Goal: Task Accomplishment & Management: Manage account settings

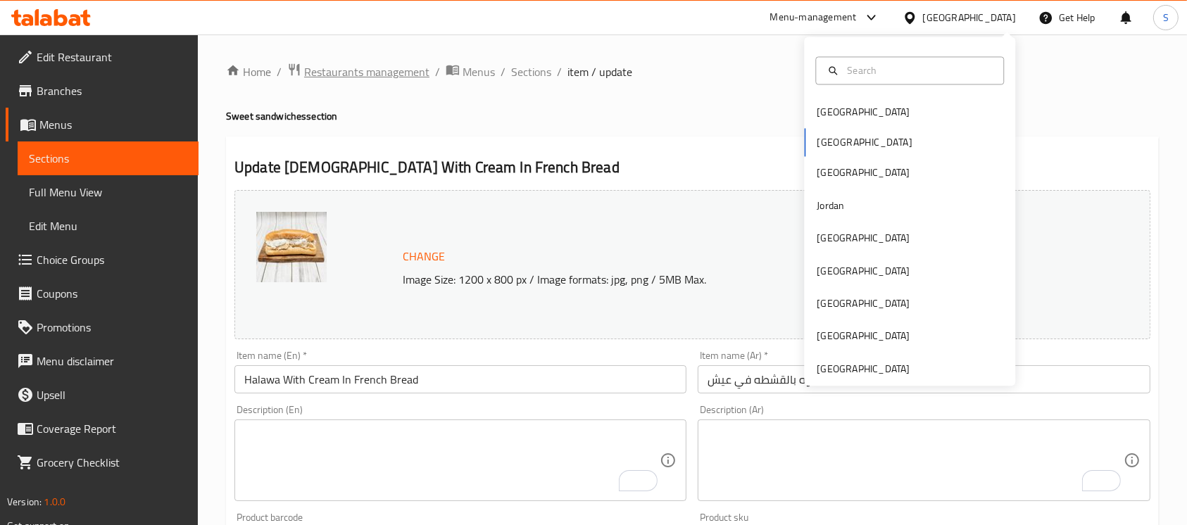
click at [396, 77] on span "Restaurants management" at bounding box center [366, 71] width 125 height 17
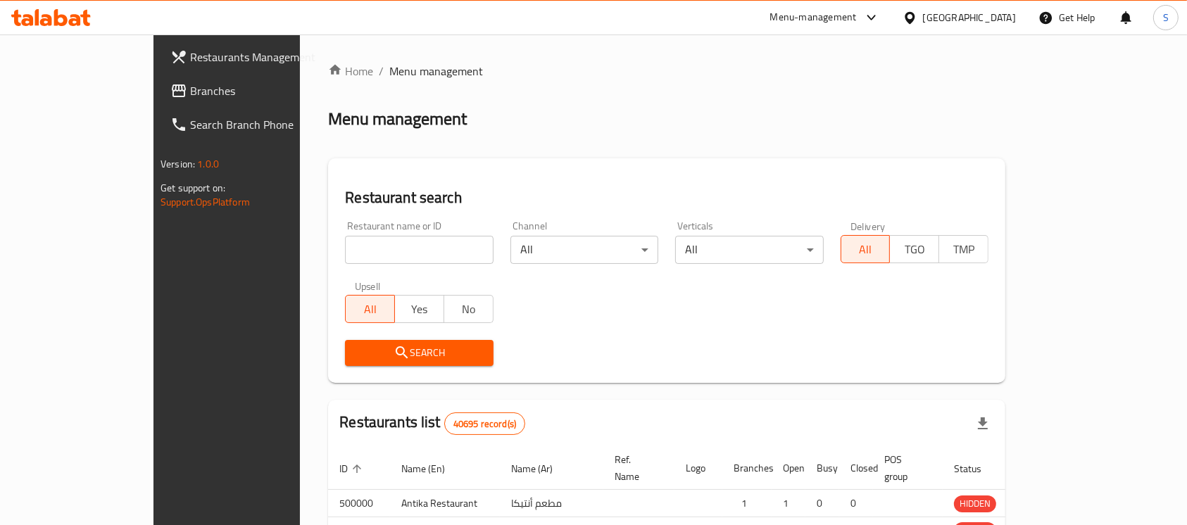
click at [392, 245] on div "Home / Menu management Menu management Restaurant search Restaurant name or ID …" at bounding box center [666, 453] width 677 height 781
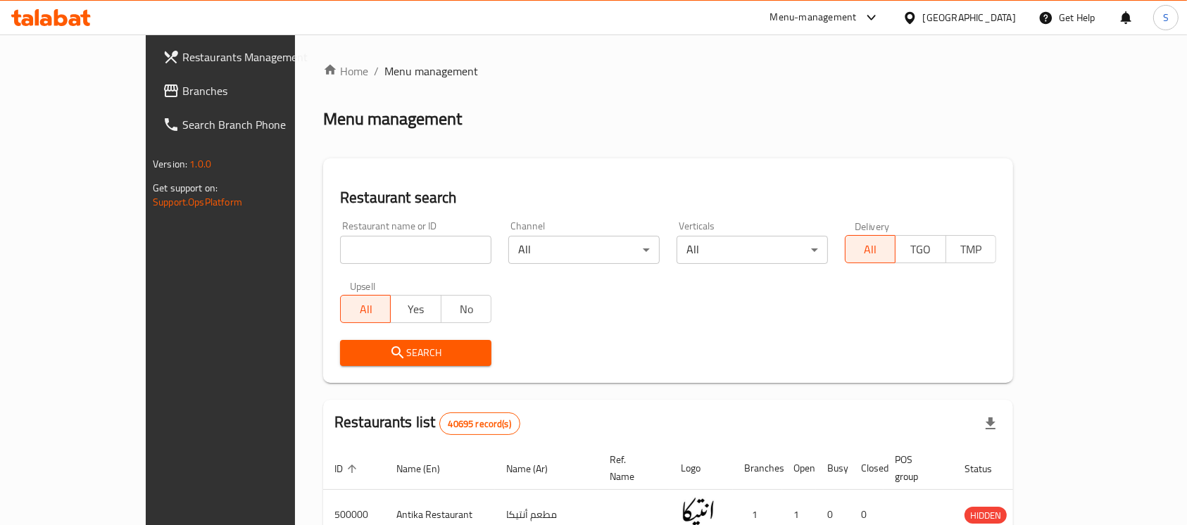
click at [392, 245] on input "search" at bounding box center [415, 250] width 151 height 28
paste input "670779"
type input "670779"
click at [417, 341] on button "Search" at bounding box center [415, 353] width 151 height 26
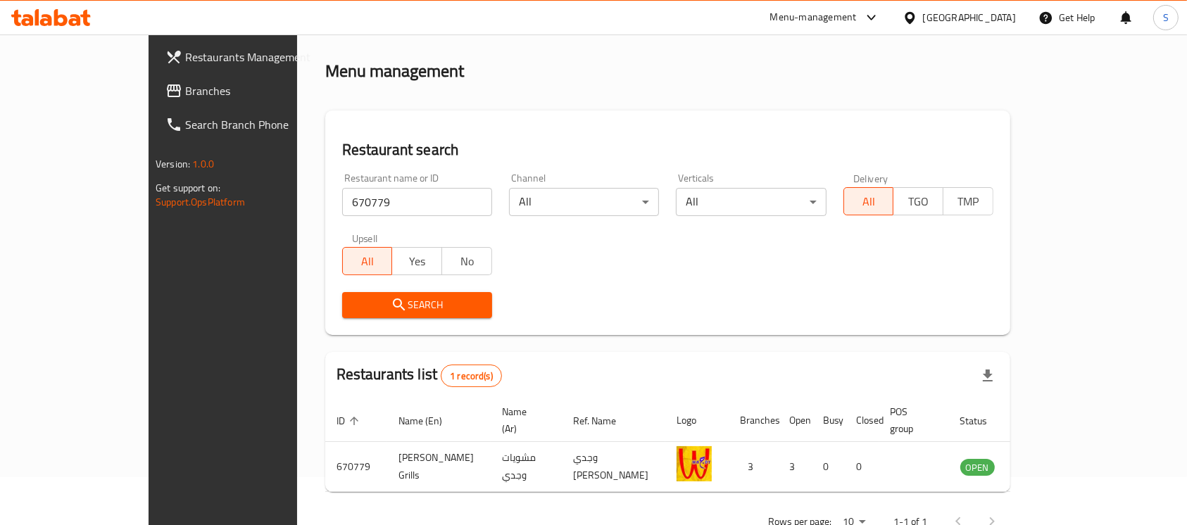
scroll to position [75, 0]
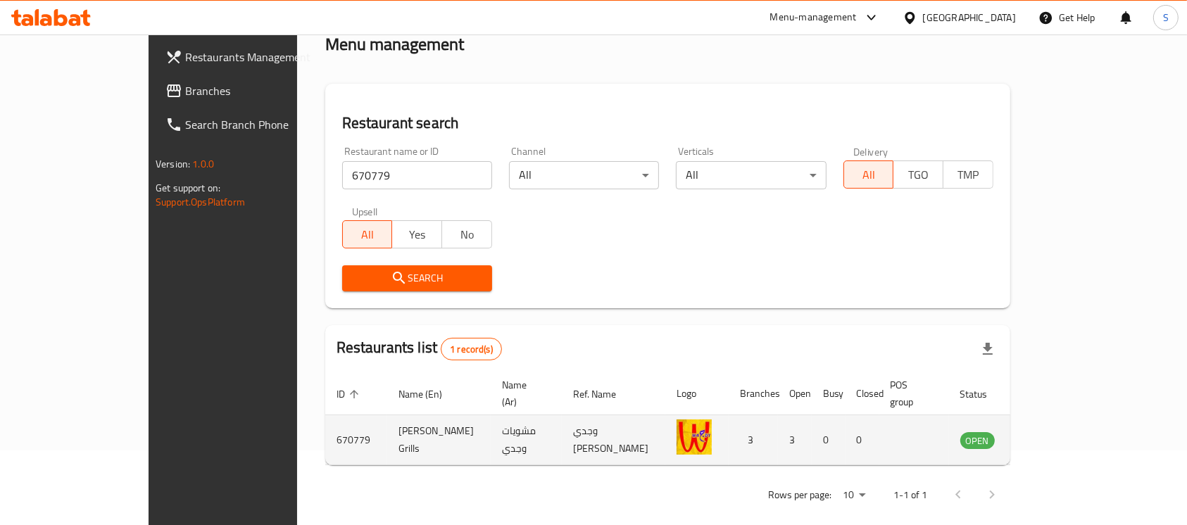
click at [1071, 433] on td "enhanced table" at bounding box center [1047, 440] width 49 height 50
click at [1051, 432] on icon "enhanced table" at bounding box center [1042, 440] width 17 height 17
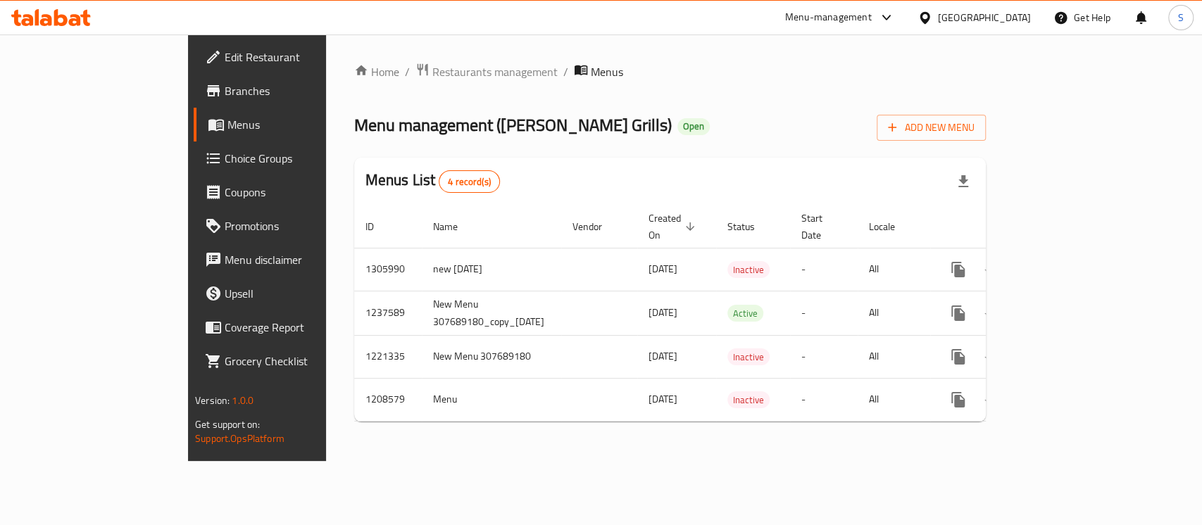
click at [227, 126] on span "Menus" at bounding box center [302, 124] width 150 height 17
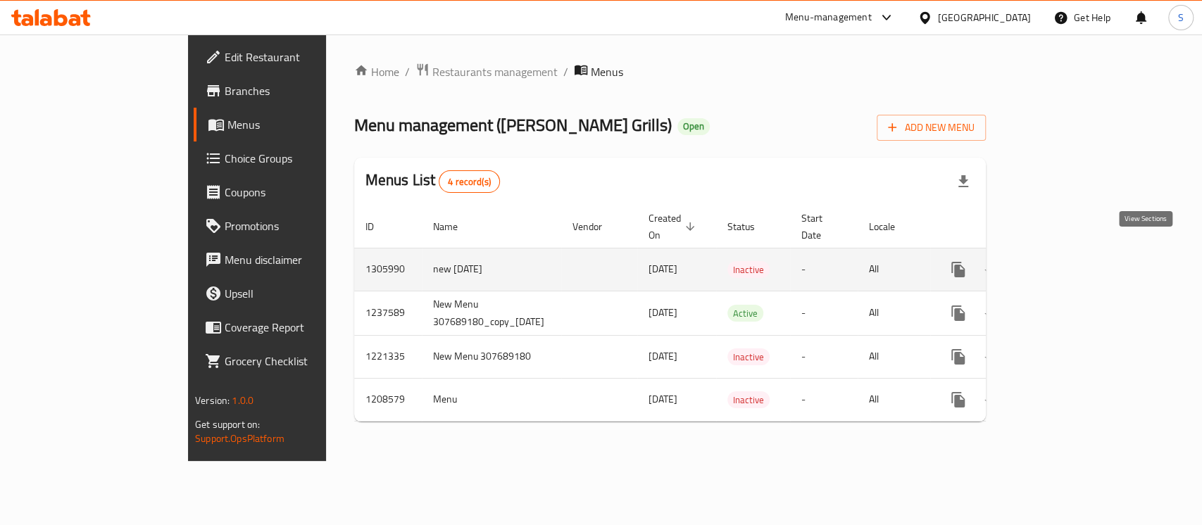
click at [1068, 261] on icon "enhanced table" at bounding box center [1059, 269] width 17 height 17
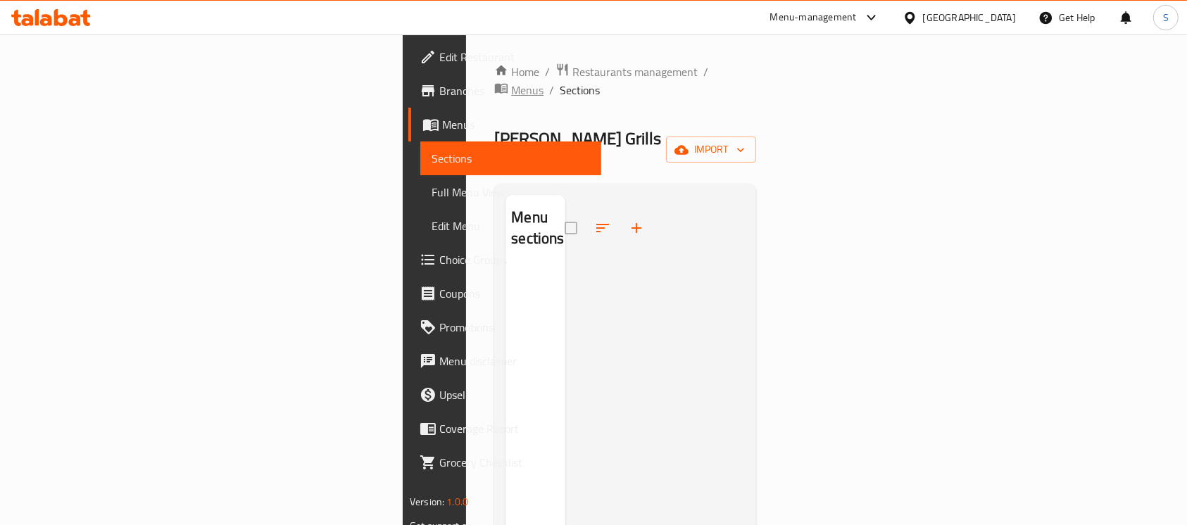
click at [511, 82] on span "Menus" at bounding box center [527, 90] width 32 height 17
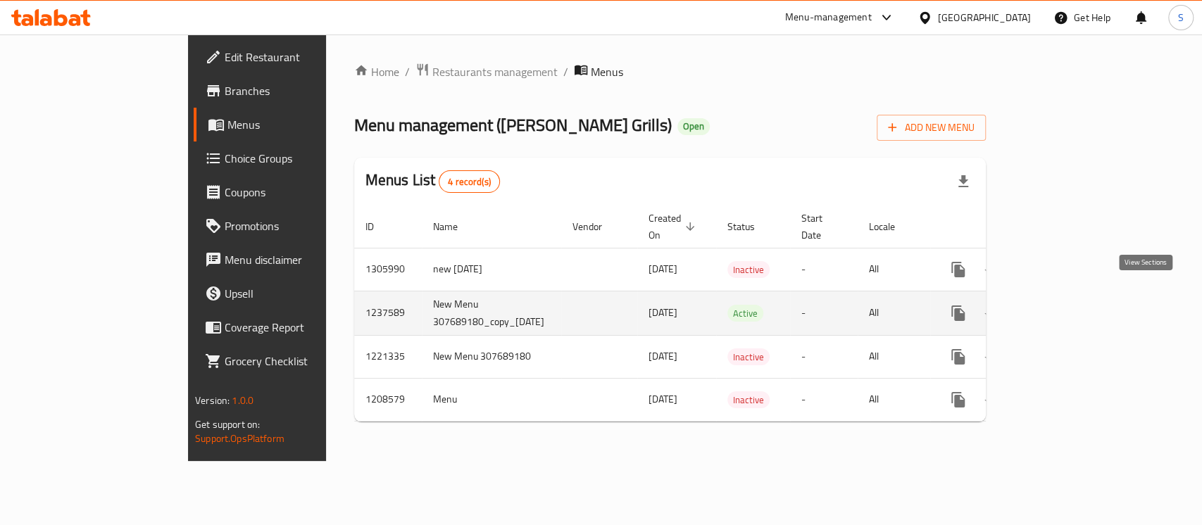
click at [1066, 307] on icon "enhanced table" at bounding box center [1059, 313] width 13 height 13
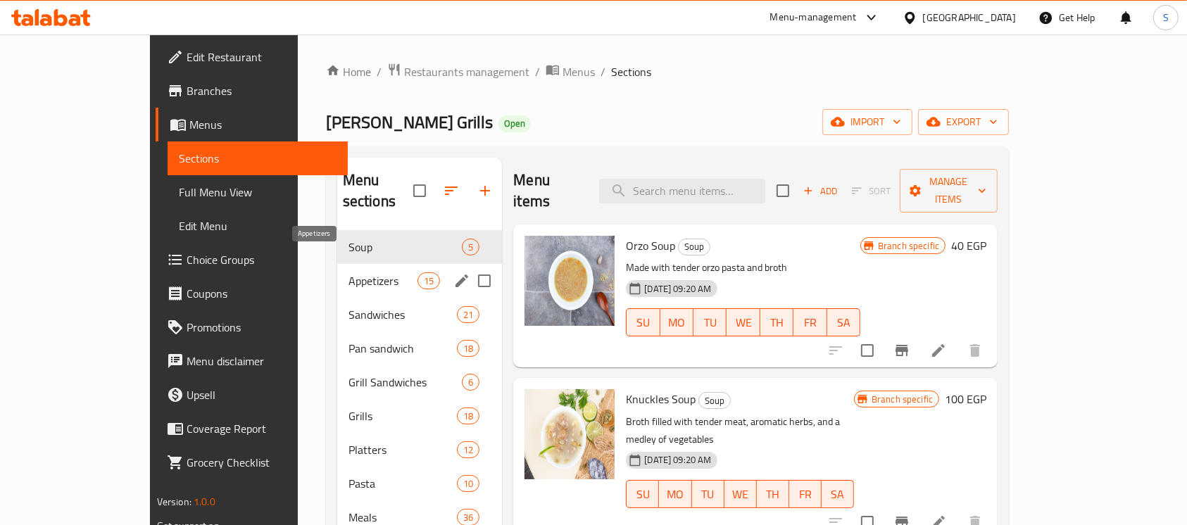
click at [348, 272] on span "Appetizers" at bounding box center [382, 280] width 69 height 17
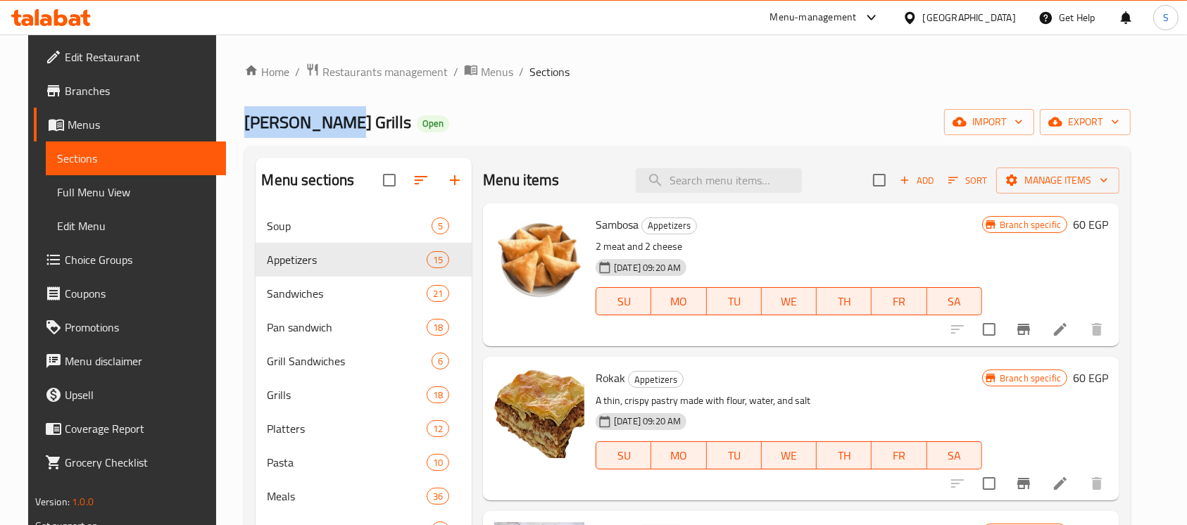
drag, startPoint x: 221, startPoint y: 113, endPoint x: 315, endPoint y: 114, distance: 94.3
click at [315, 114] on div "Home / Restaurants management / Menus / Sections [PERSON_NAME] Grills Open impo…" at bounding box center [687, 397] width 943 height 727
copy span "[PERSON_NAME] Grills"
click at [1131, 135] on div "Home / Restaurants management / Menus / Sections [PERSON_NAME] Grills Open impo…" at bounding box center [687, 398] width 886 height 670
click at [1119, 114] on span "export" at bounding box center [1085, 122] width 68 height 18
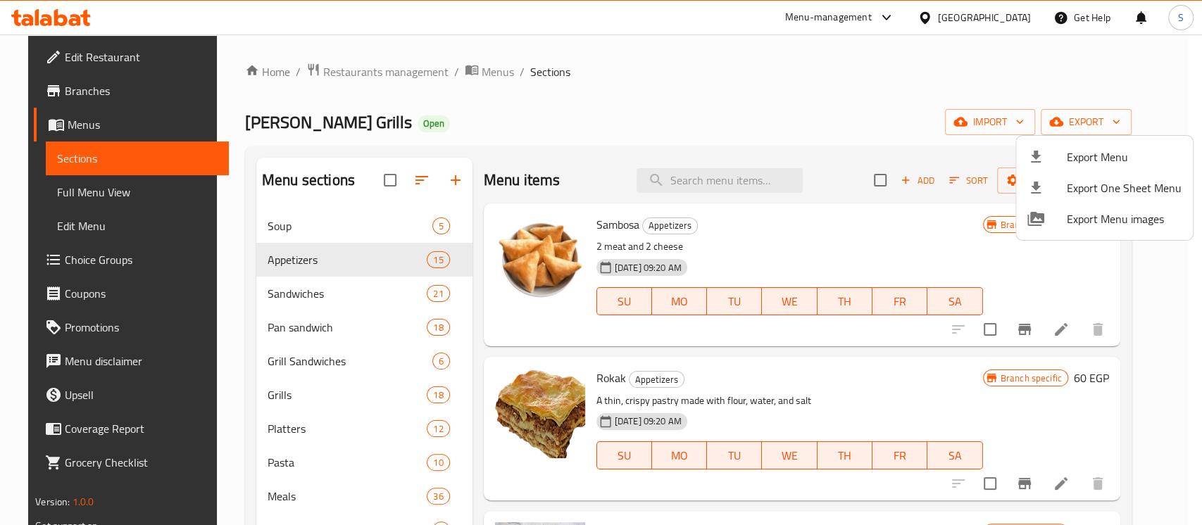
click at [1100, 163] on span "Export Menu" at bounding box center [1124, 157] width 115 height 17
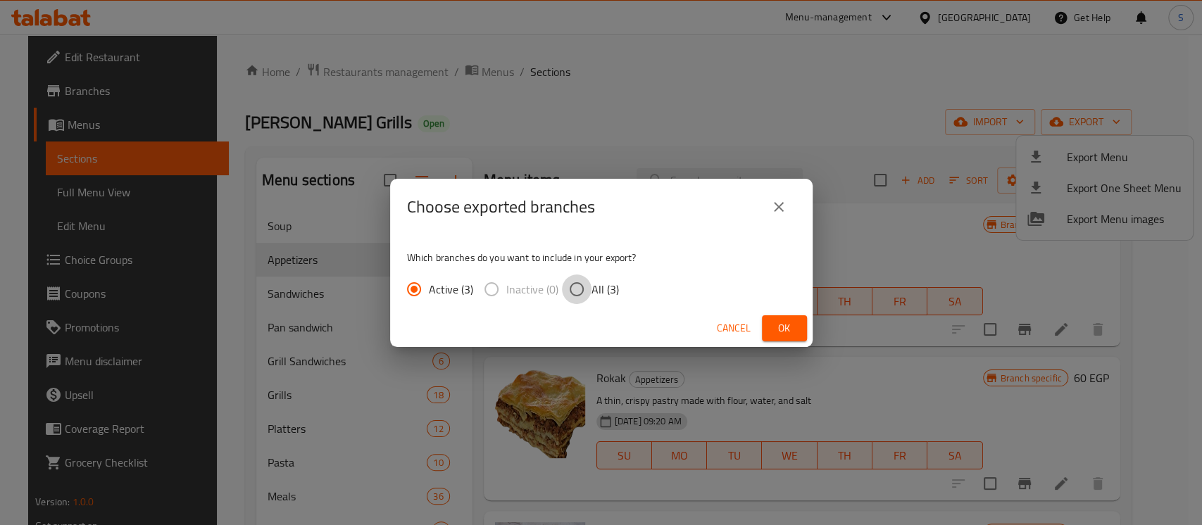
drag, startPoint x: 582, startPoint y: 278, endPoint x: 604, endPoint y: 284, distance: 22.7
click at [582, 278] on input "All (3)" at bounding box center [577, 290] width 30 height 30
radio input "true"
click at [777, 310] on div "Cancel Ok" at bounding box center [601, 328] width 422 height 37
click at [777, 321] on span "Ok" at bounding box center [784, 329] width 23 height 18
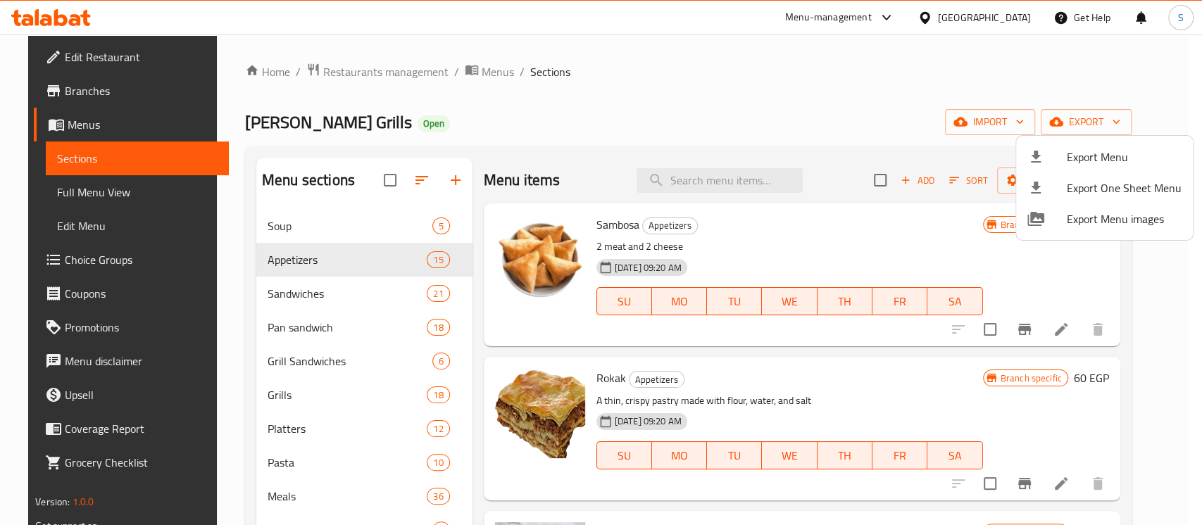
click at [315, 224] on div at bounding box center [601, 262] width 1202 height 525
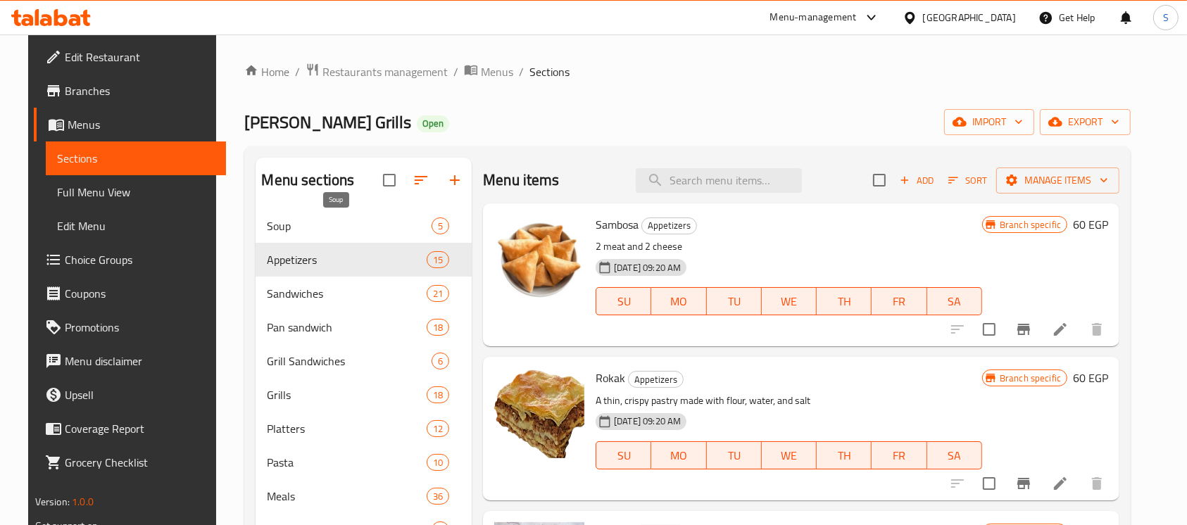
click at [315, 224] on span "Soup" at bounding box center [349, 226] width 165 height 17
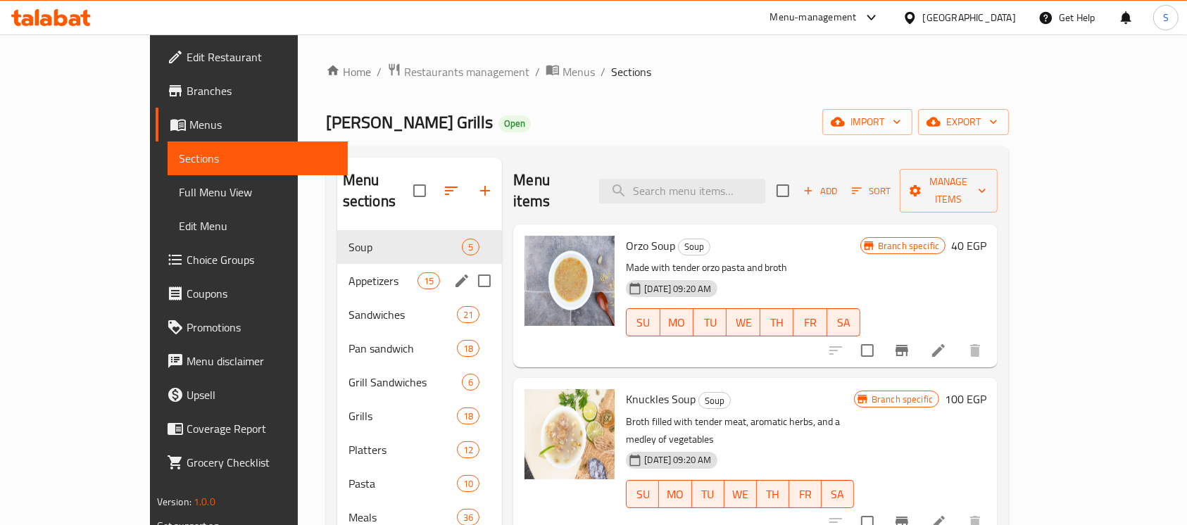
click at [337, 268] on div "Appetizers 15" at bounding box center [419, 281] width 165 height 34
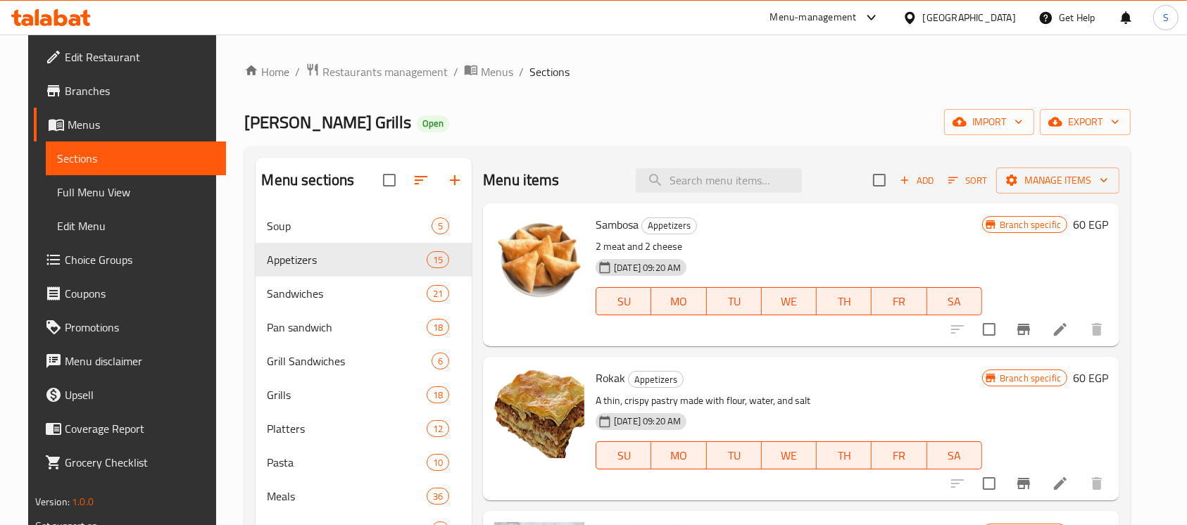
click at [1030, 330] on icon "Branch-specific-item" at bounding box center [1023, 329] width 13 height 11
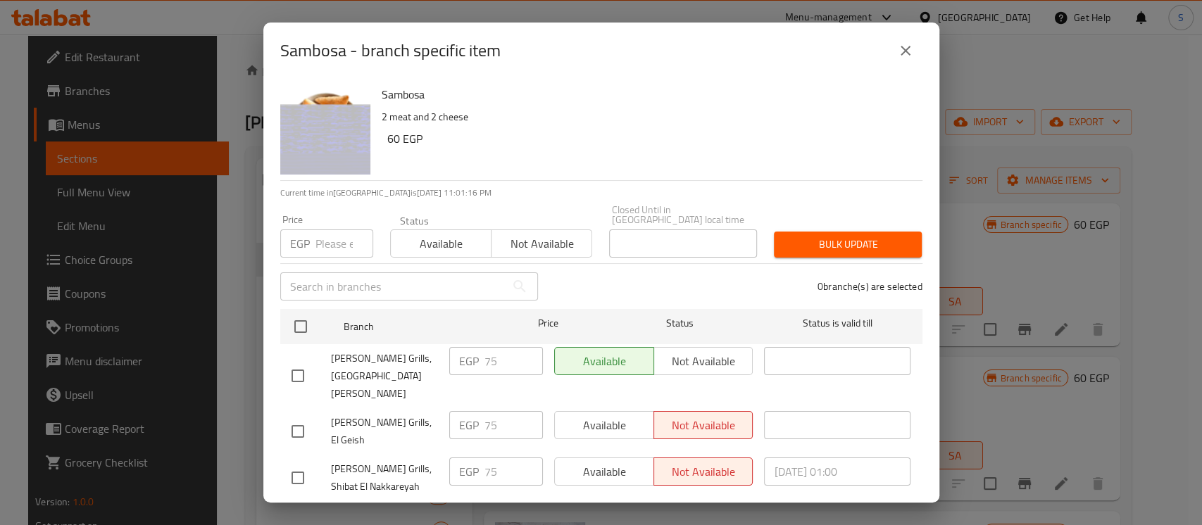
click at [912, 56] on icon "close" at bounding box center [905, 50] width 17 height 17
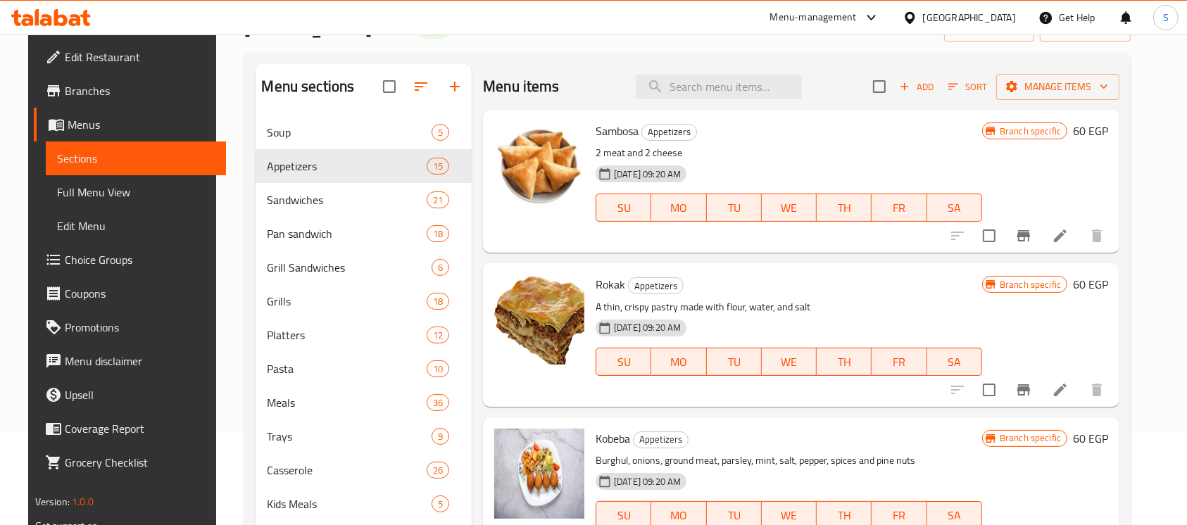
scroll to position [94, 0]
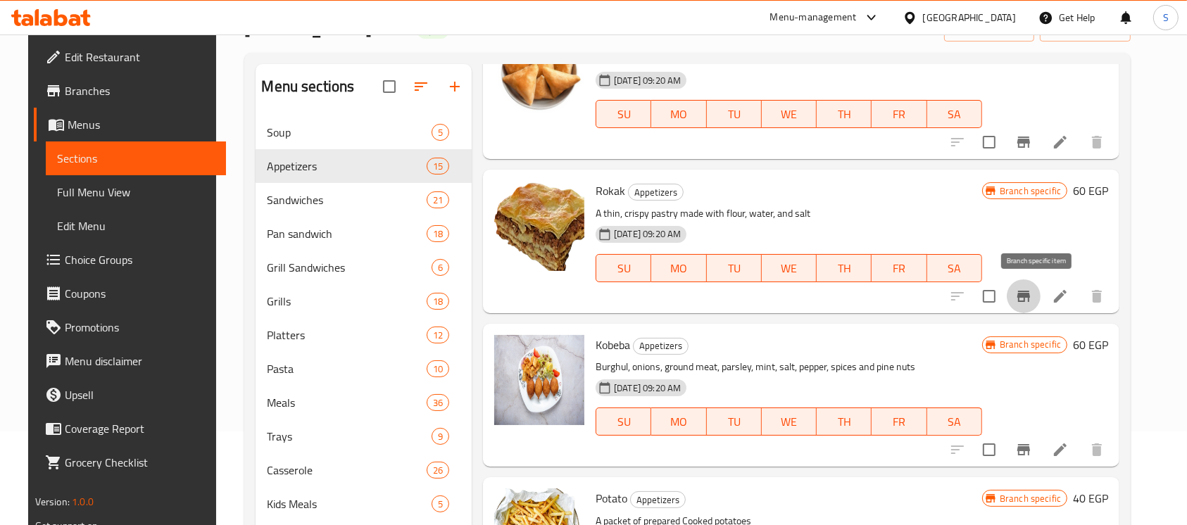
click at [1032, 296] on icon "Branch-specific-item" at bounding box center [1023, 296] width 17 height 17
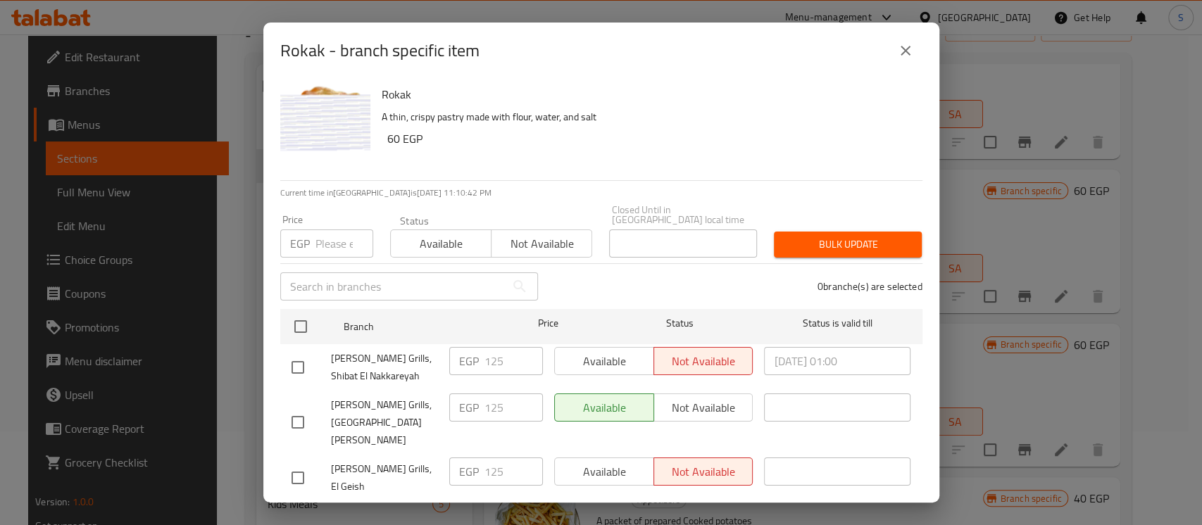
click at [909, 59] on icon "close" at bounding box center [905, 50] width 17 height 17
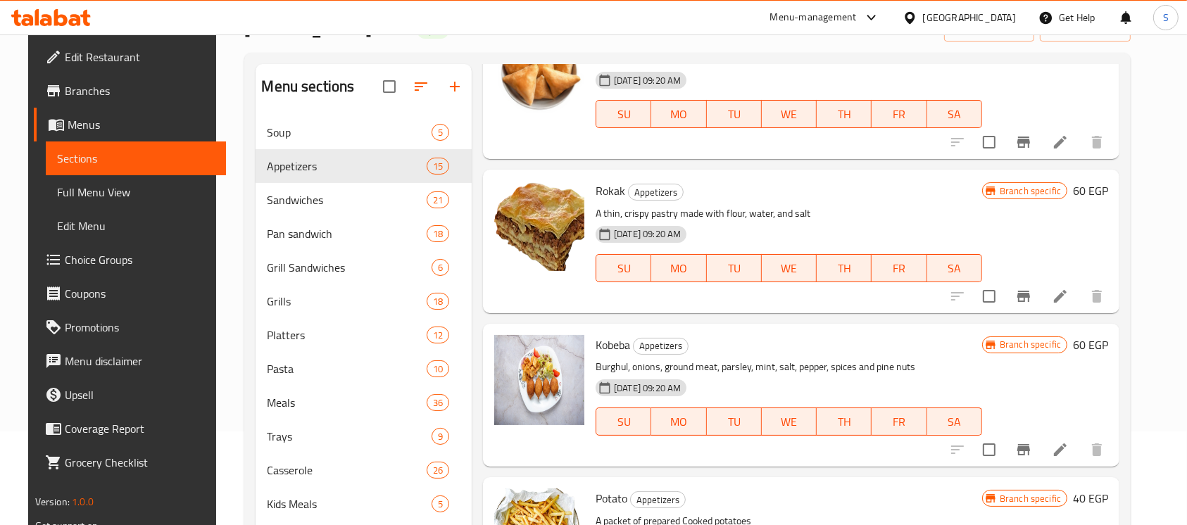
scroll to position [187, 0]
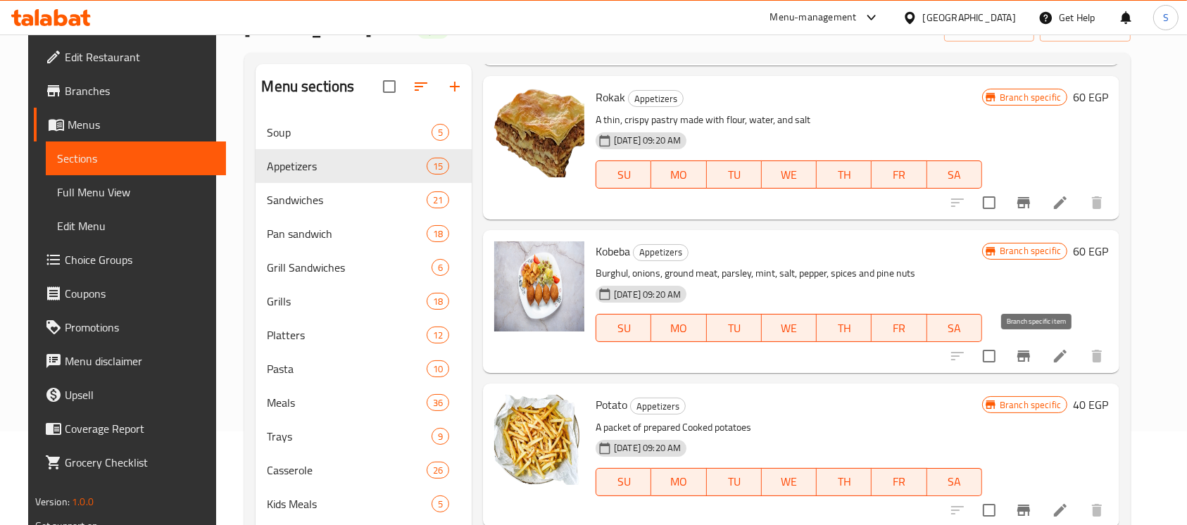
click at [1032, 358] on icon "Branch-specific-item" at bounding box center [1023, 356] width 17 height 17
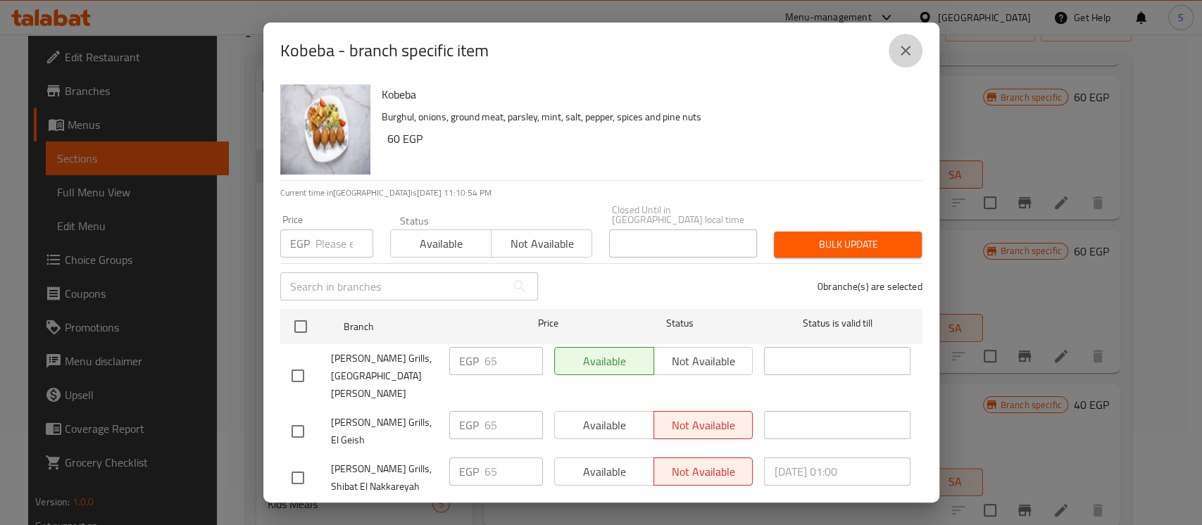
click at [907, 53] on icon "close" at bounding box center [905, 50] width 17 height 17
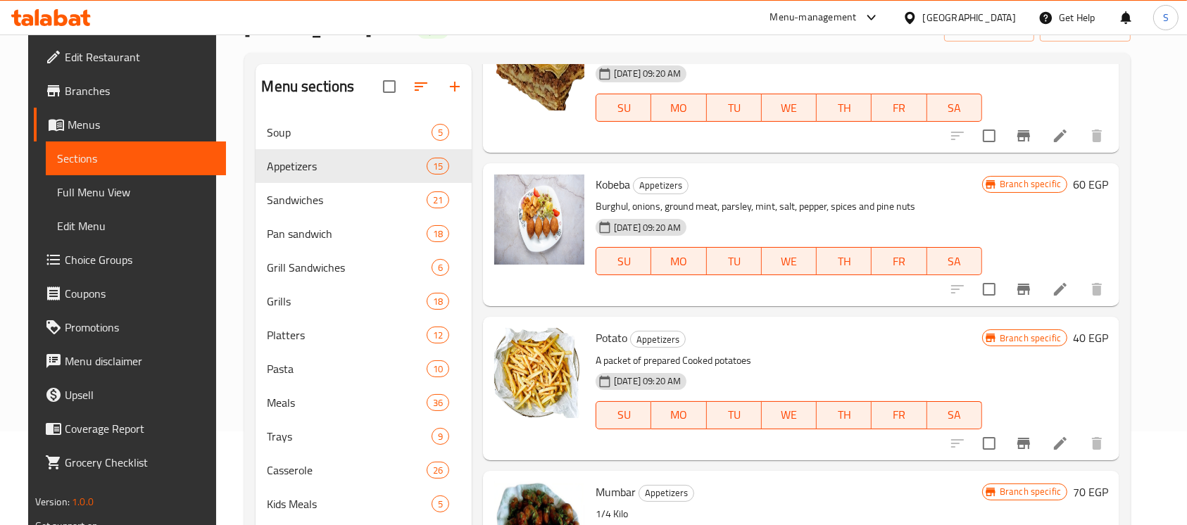
scroll to position [282, 0]
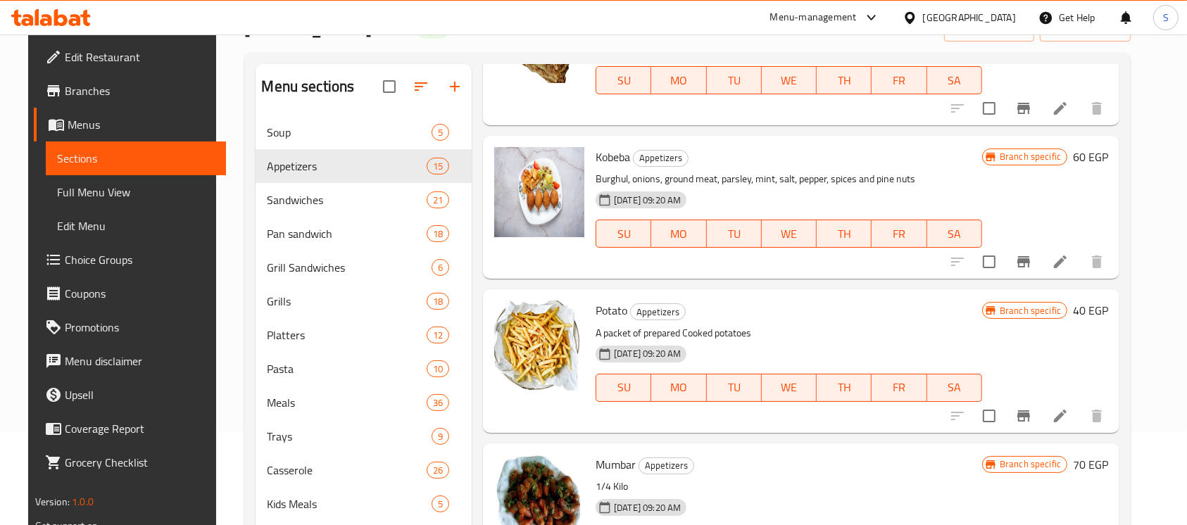
click at [1030, 413] on icon "Branch-specific-item" at bounding box center [1023, 415] width 13 height 11
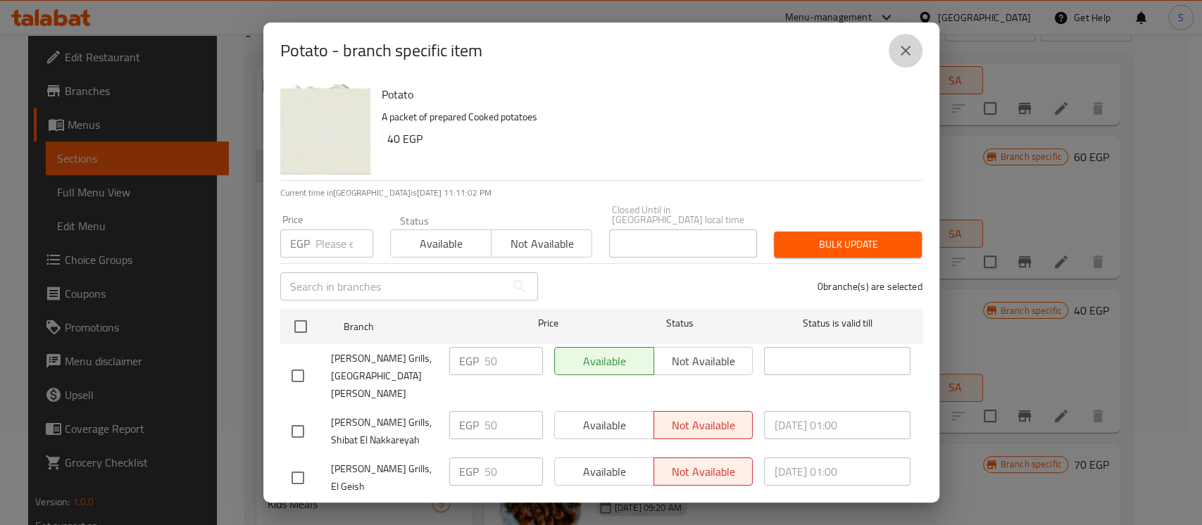
click at [916, 54] on button "close" at bounding box center [905, 51] width 34 height 34
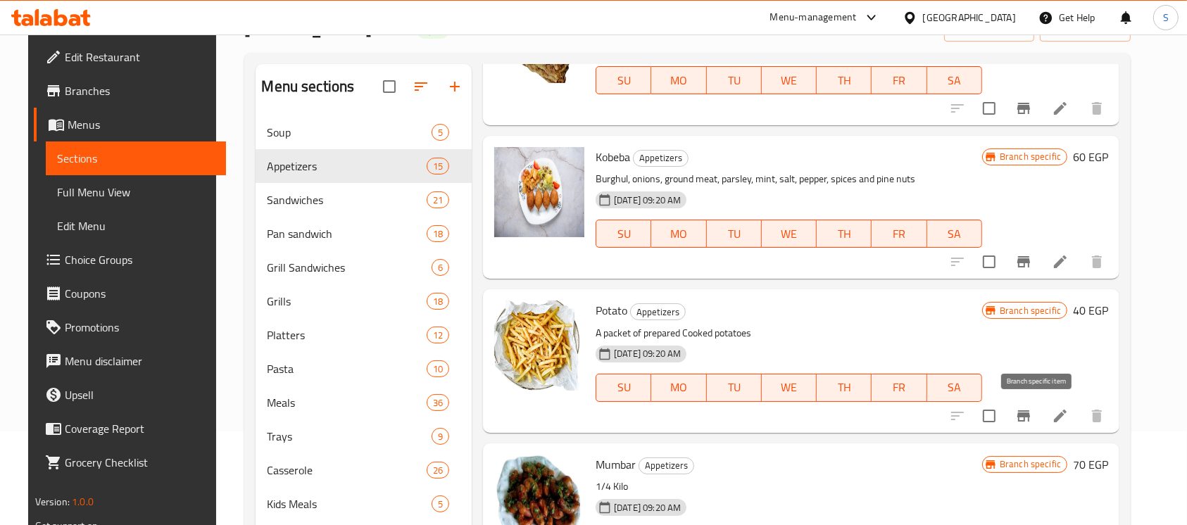
click at [1032, 408] on icon "Branch-specific-item" at bounding box center [1023, 416] width 17 height 17
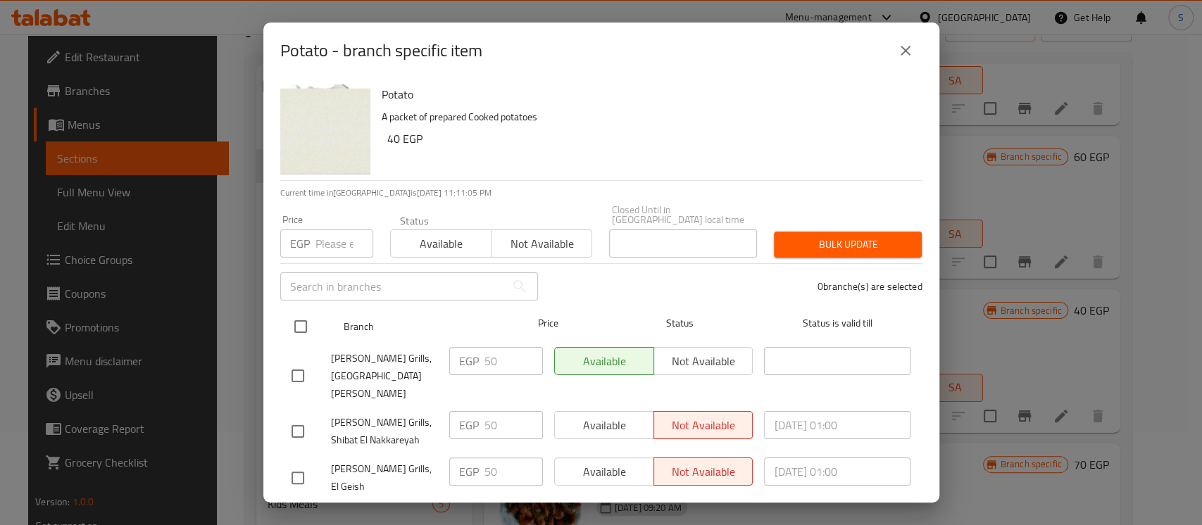
drag, startPoint x: 302, startPoint y: 324, endPoint x: 313, endPoint y: 268, distance: 56.7
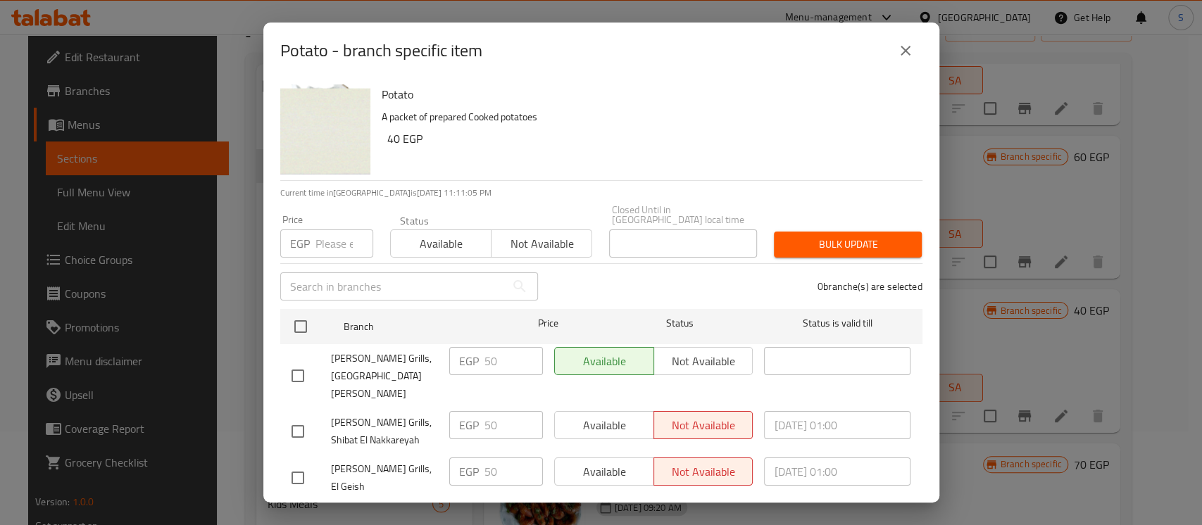
click at [302, 324] on input "checkbox" at bounding box center [301, 327] width 30 height 30
checkbox input "true"
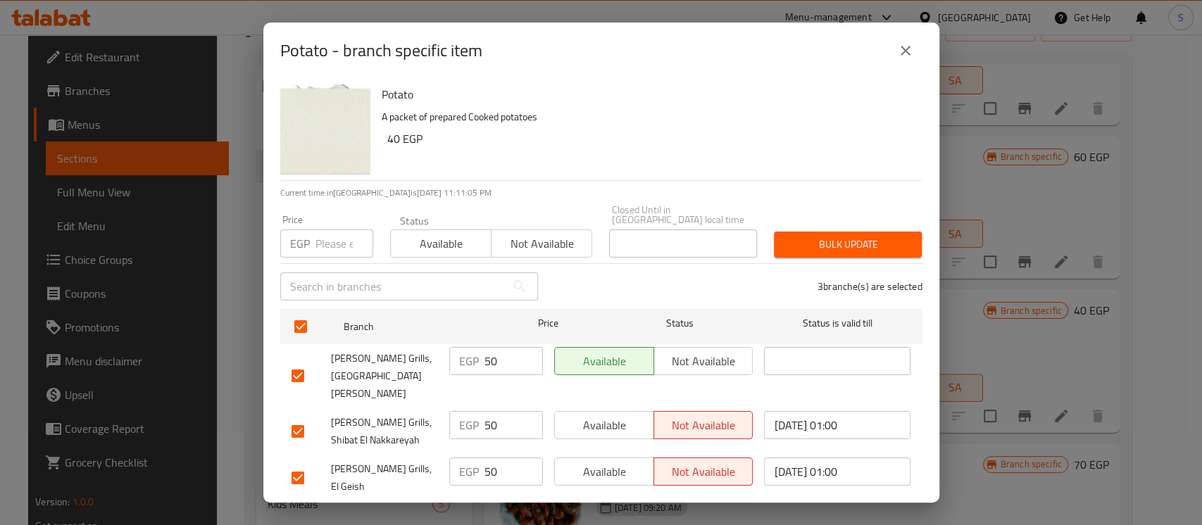
click at [318, 239] on input "number" at bounding box center [344, 244] width 58 height 28
type input "40"
click at [822, 244] on span "Bulk update" at bounding box center [847, 245] width 125 height 18
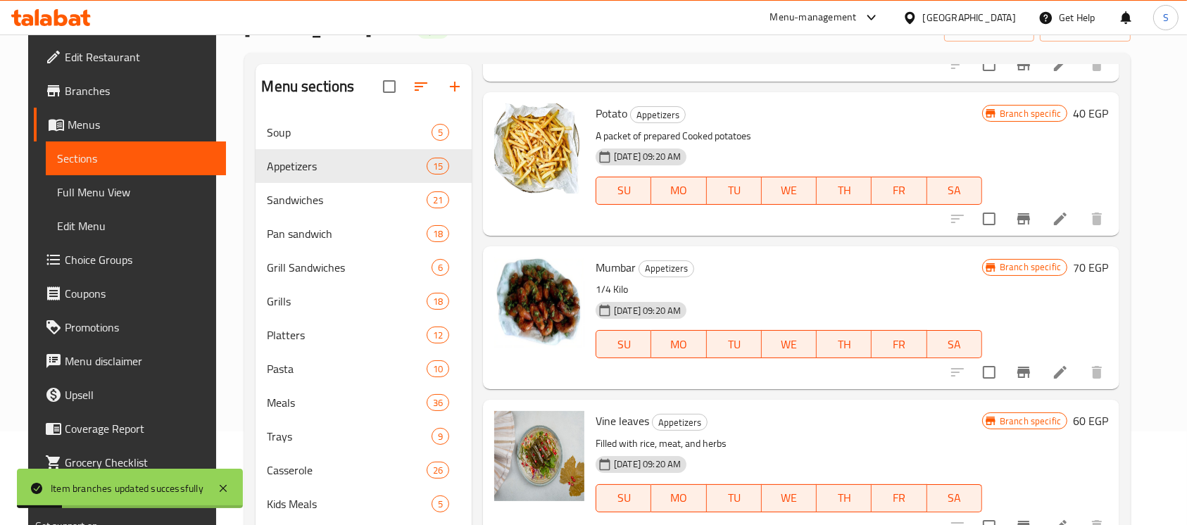
scroll to position [563, 0]
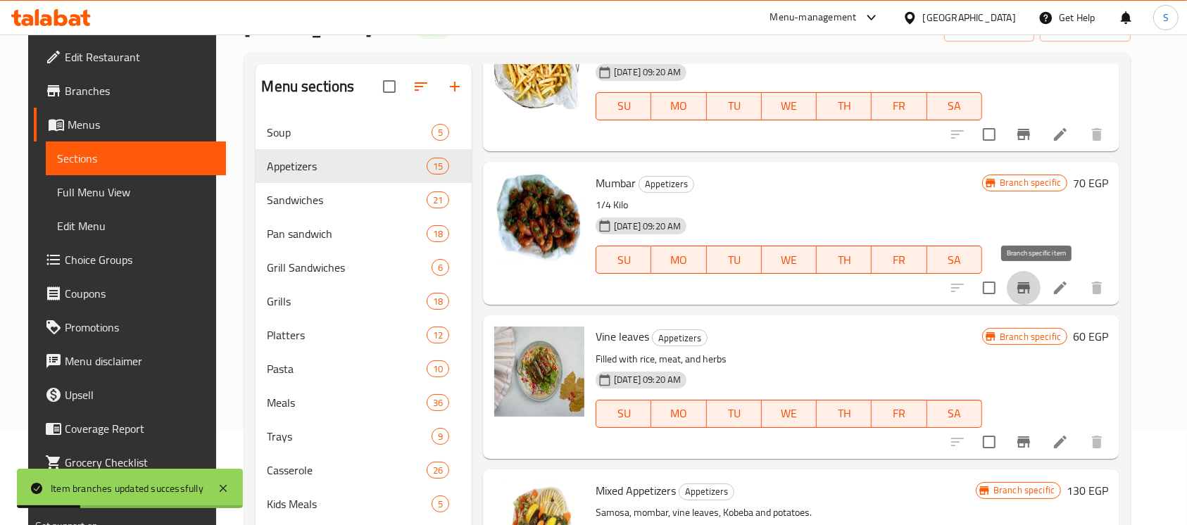
click at [1032, 281] on icon "Branch-specific-item" at bounding box center [1023, 287] width 17 height 17
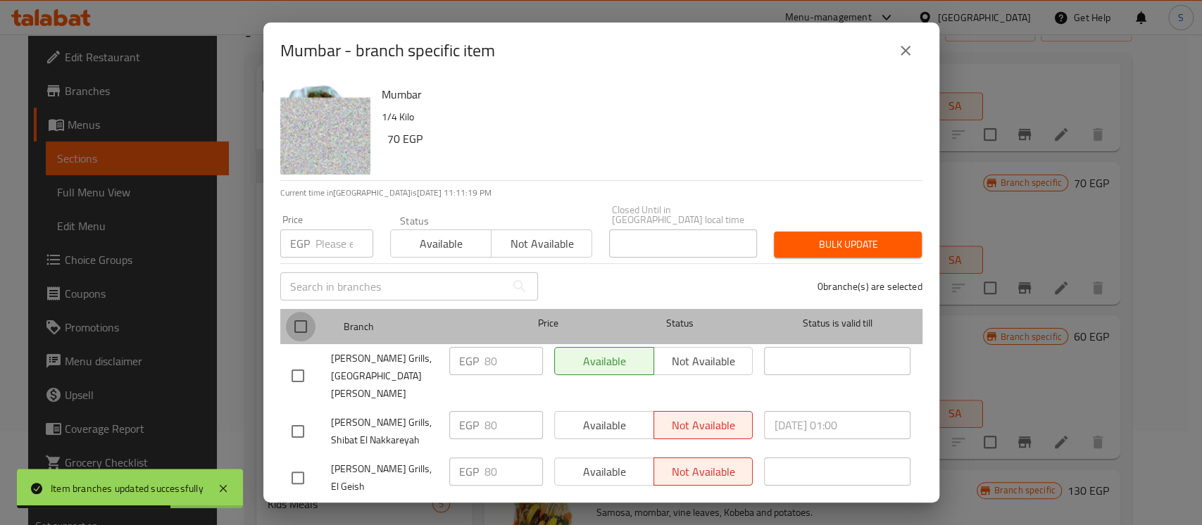
click at [297, 328] on input "checkbox" at bounding box center [301, 327] width 30 height 30
checkbox input "true"
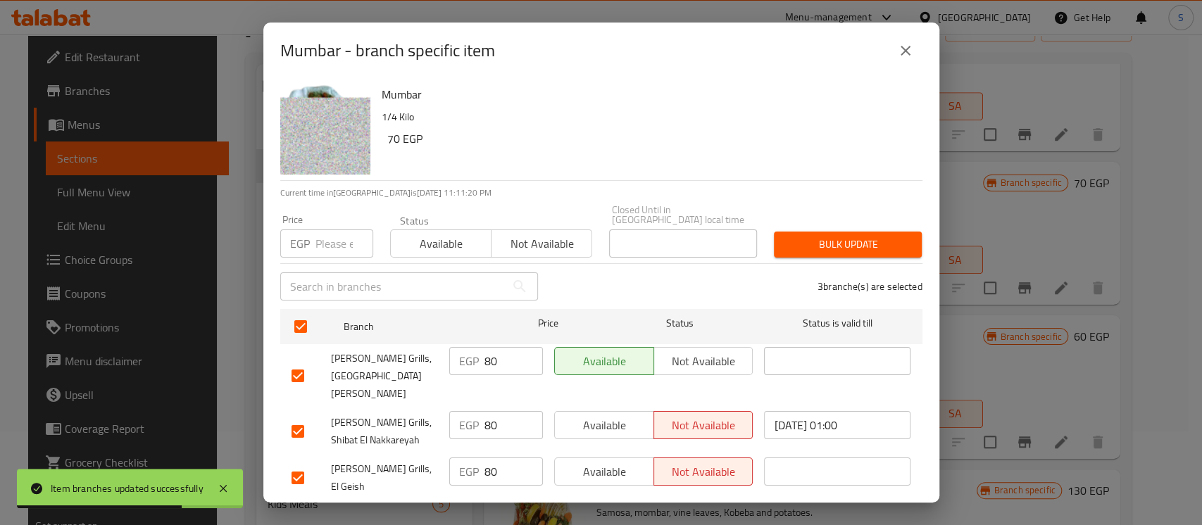
click at [339, 234] on input "number" at bounding box center [344, 244] width 58 height 28
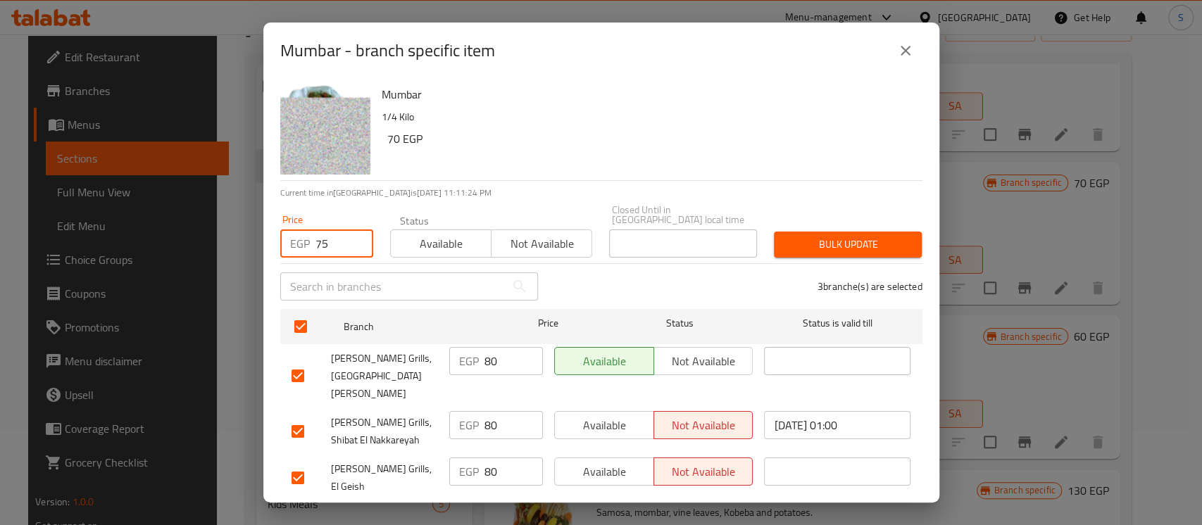
type input "75"
click at [831, 256] on div "Bulk update" at bounding box center [847, 244] width 165 height 43
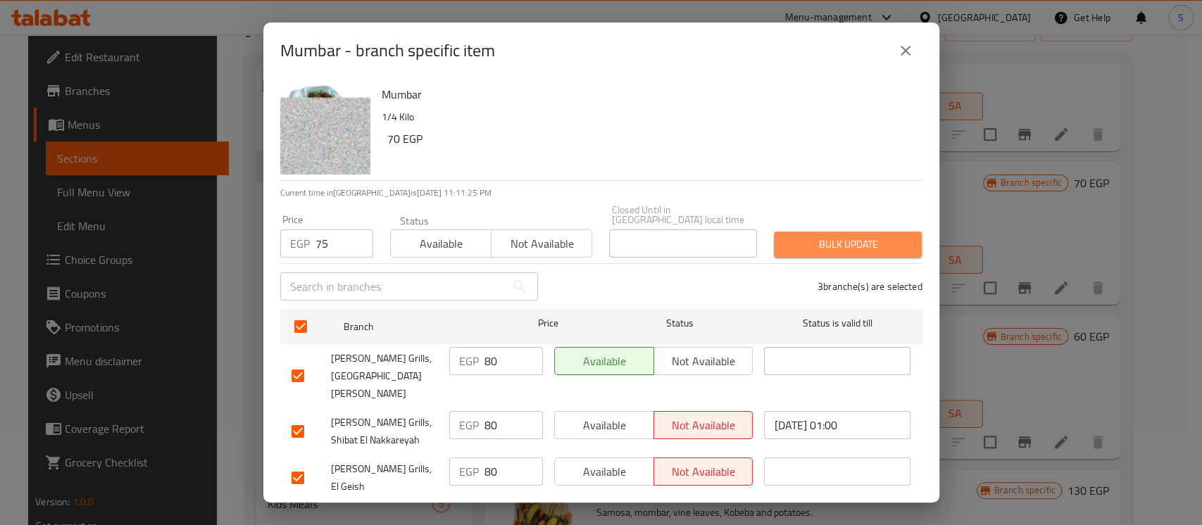
click at [831, 249] on span "Bulk update" at bounding box center [847, 245] width 125 height 18
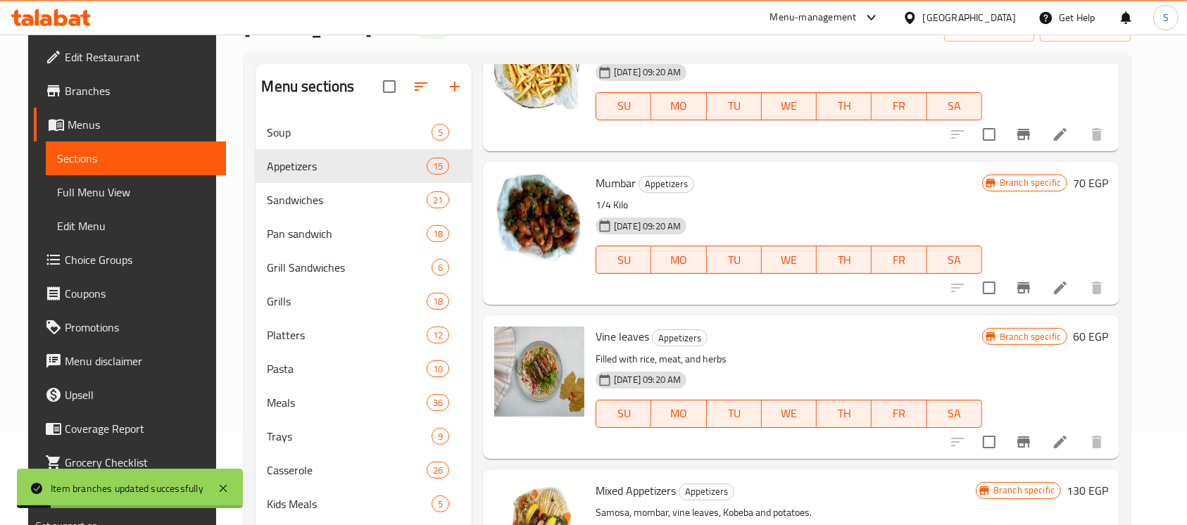
scroll to position [657, 0]
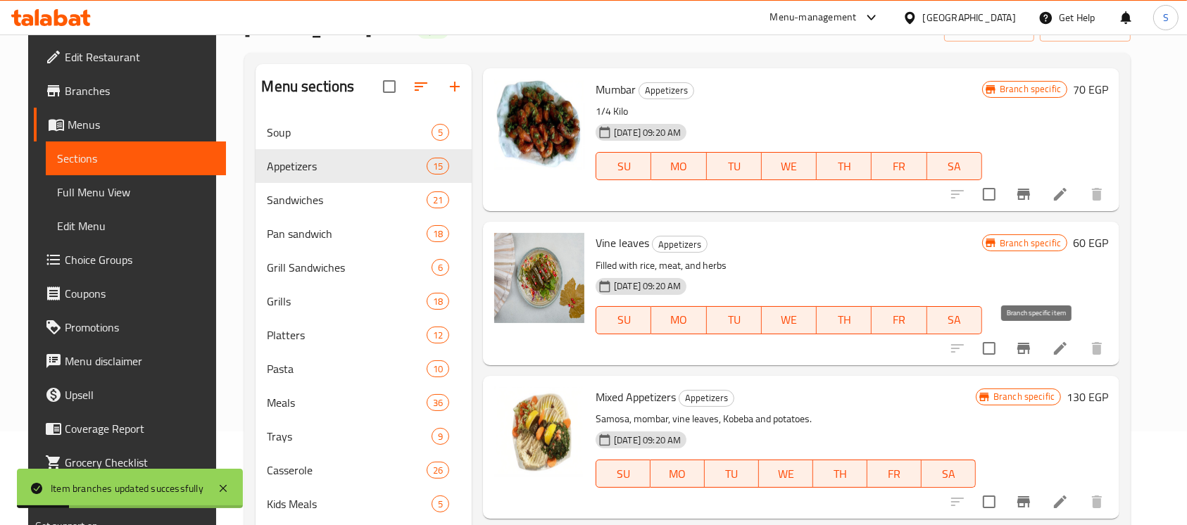
click at [1032, 356] on icon "Branch-specific-item" at bounding box center [1023, 348] width 17 height 17
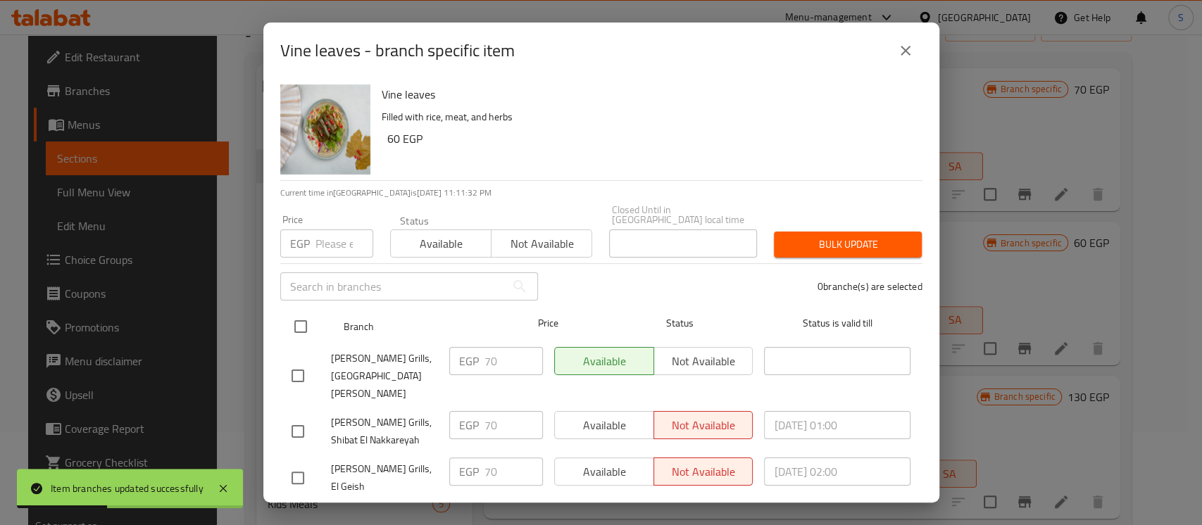
click at [295, 325] on input "checkbox" at bounding box center [301, 327] width 30 height 30
checkbox input "true"
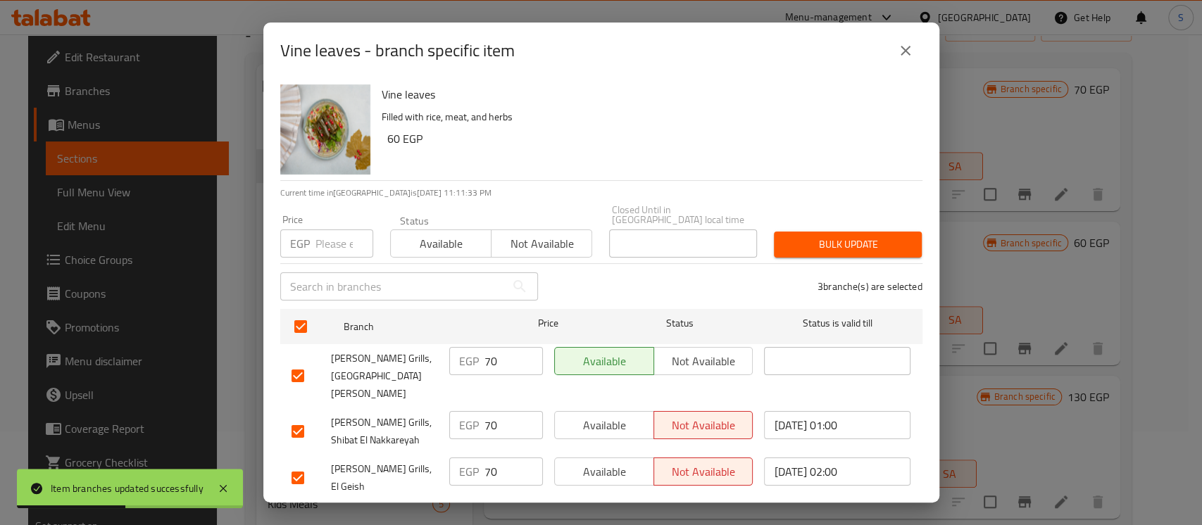
click at [333, 232] on input "number" at bounding box center [344, 244] width 58 height 28
type input "65"
click at [873, 228] on div "Bulk update" at bounding box center [847, 244] width 165 height 43
click at [873, 232] on button "Bulk update" at bounding box center [848, 245] width 148 height 26
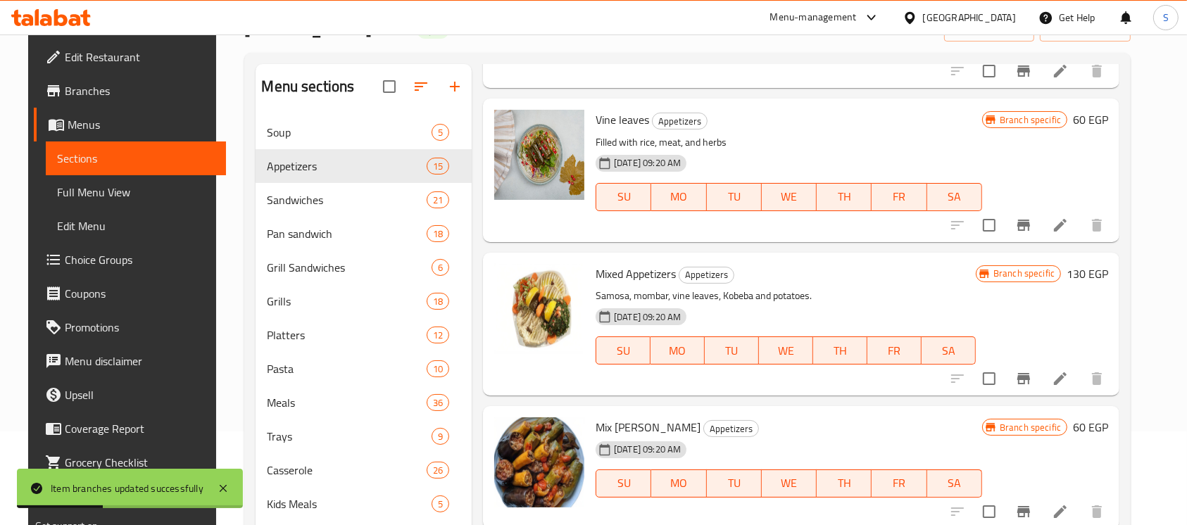
scroll to position [750, 0]
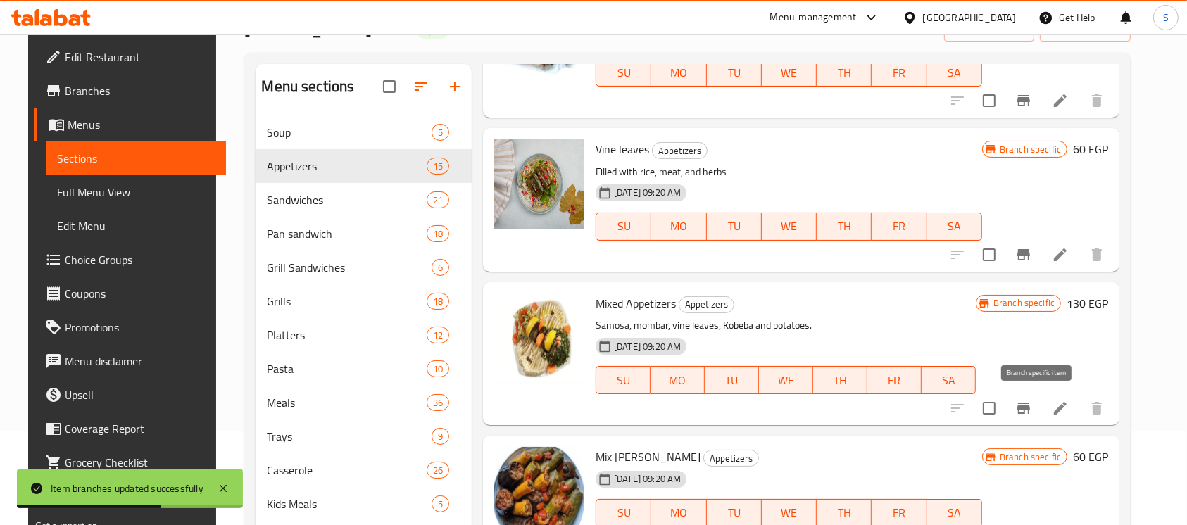
click at [1041, 402] on button "Branch-specific-item" at bounding box center [1024, 408] width 34 height 34
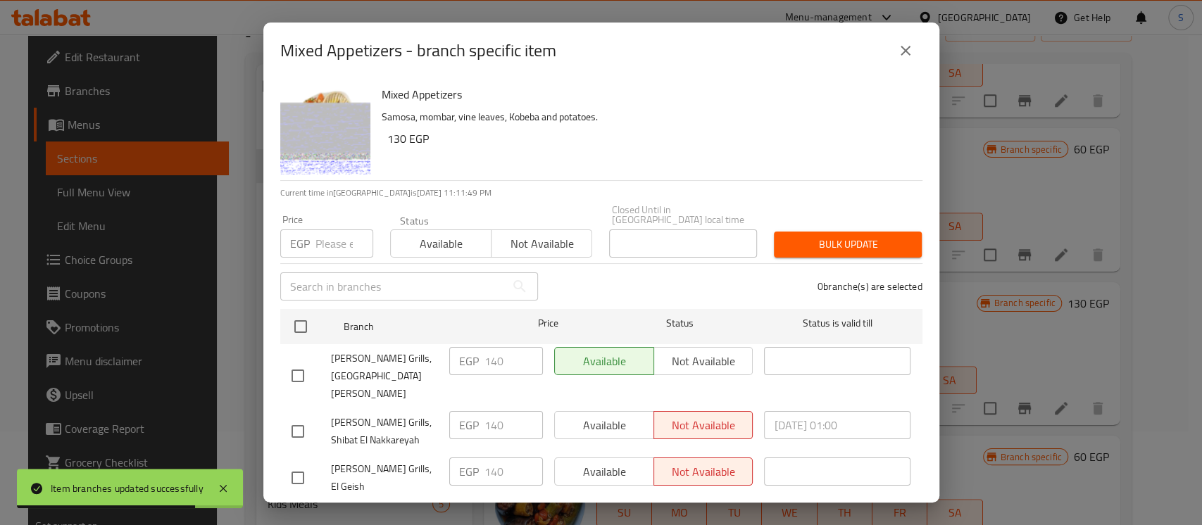
drag, startPoint x: 306, startPoint y: 332, endPoint x: 346, endPoint y: 229, distance: 110.3
click at [306, 329] on input "checkbox" at bounding box center [301, 327] width 30 height 30
checkbox input "true"
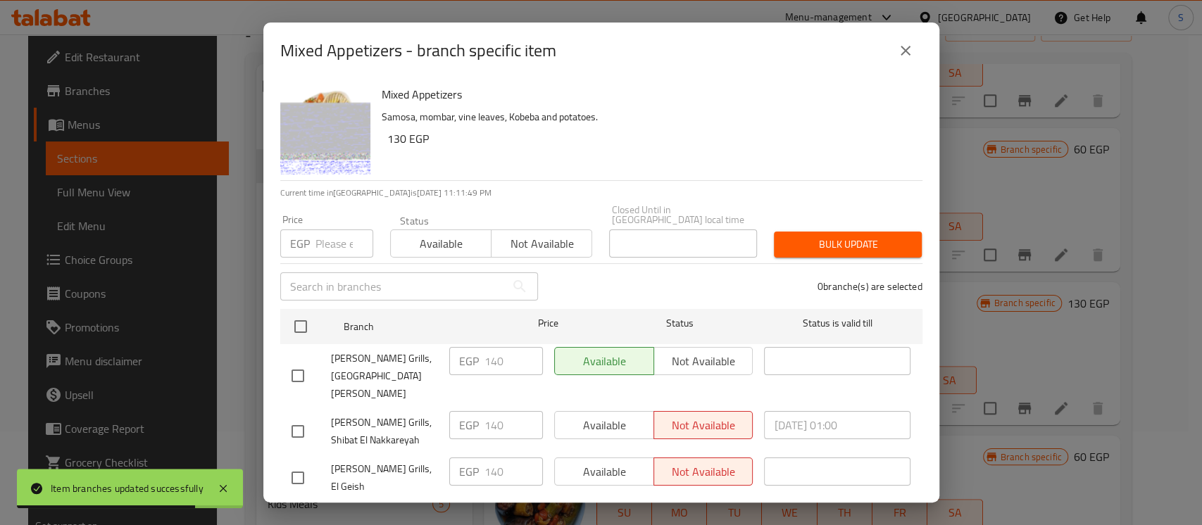
checkbox input "true"
click at [339, 230] on input "number" at bounding box center [344, 244] width 58 height 28
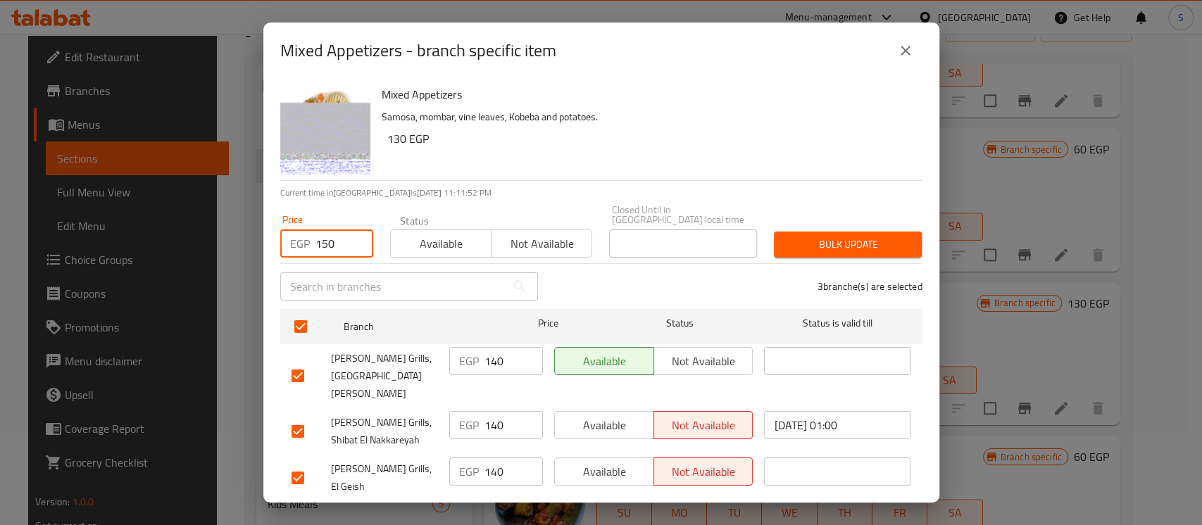
type input "150"
click at [829, 237] on span "Bulk update" at bounding box center [847, 245] width 125 height 18
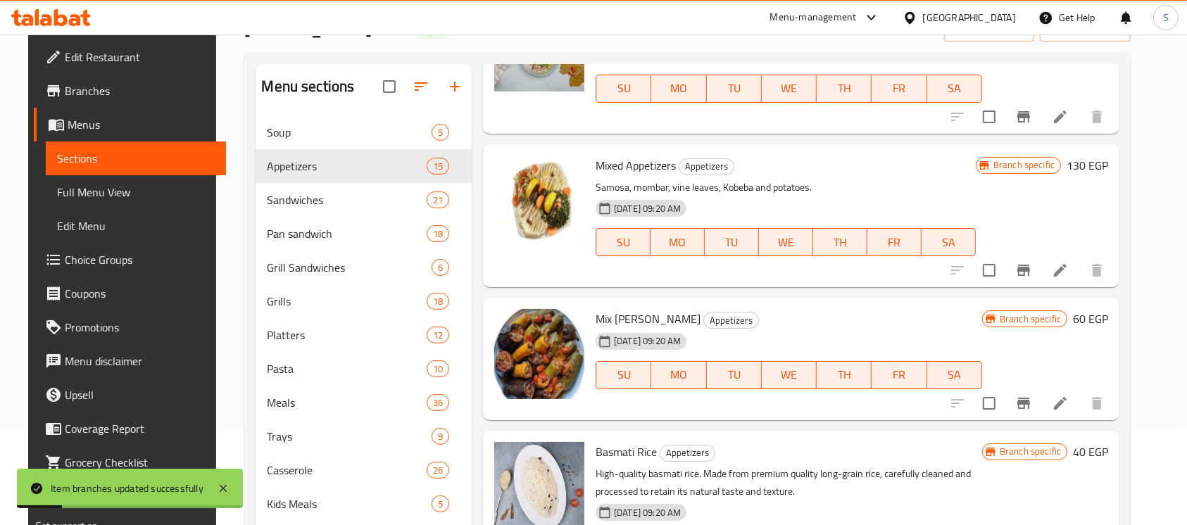
scroll to position [938, 0]
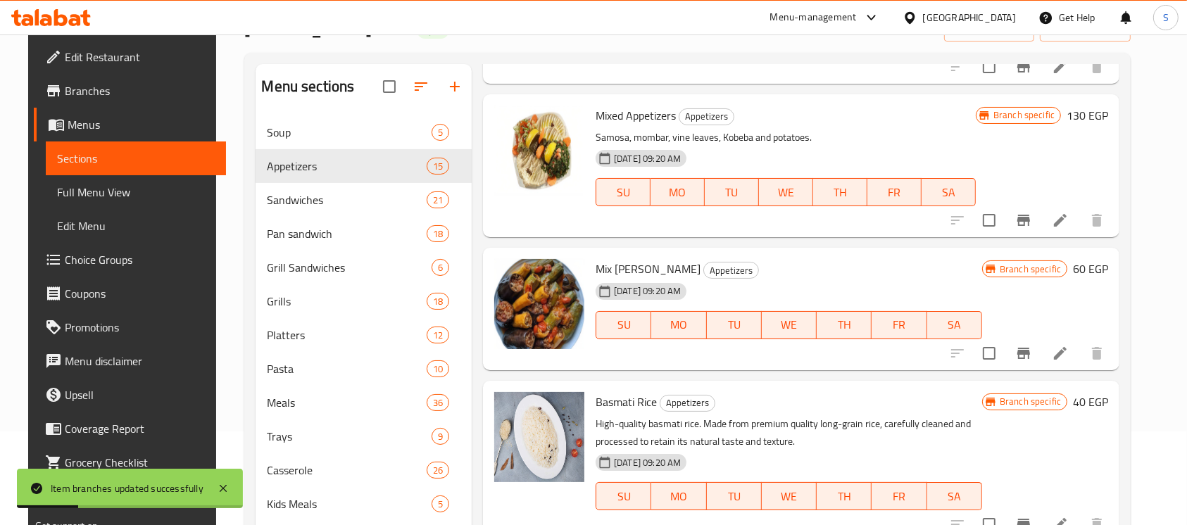
click at [1032, 348] on icon "Branch-specific-item" at bounding box center [1023, 353] width 17 height 17
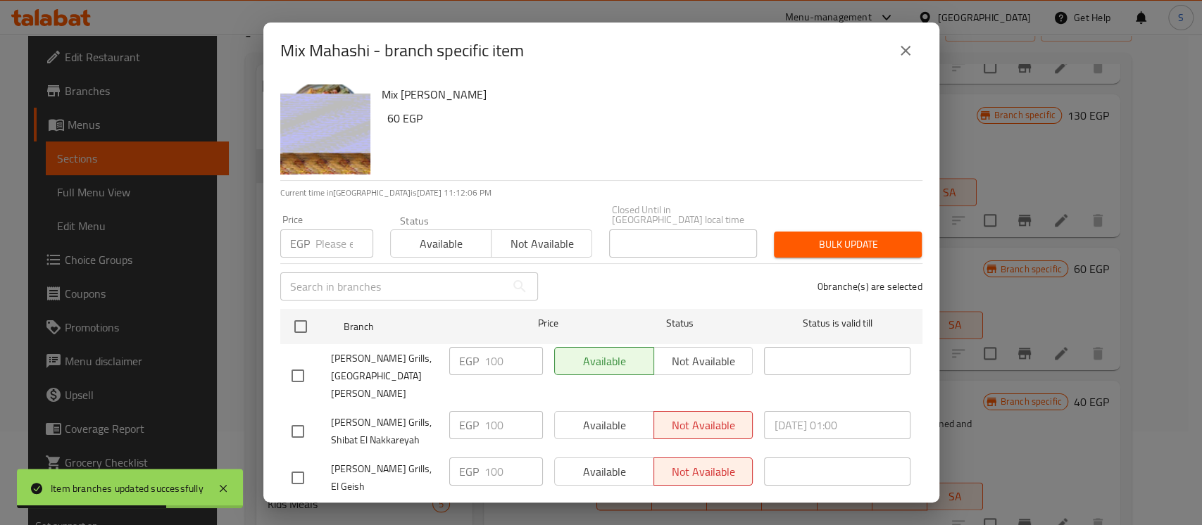
click at [901, 59] on icon "close" at bounding box center [905, 50] width 17 height 17
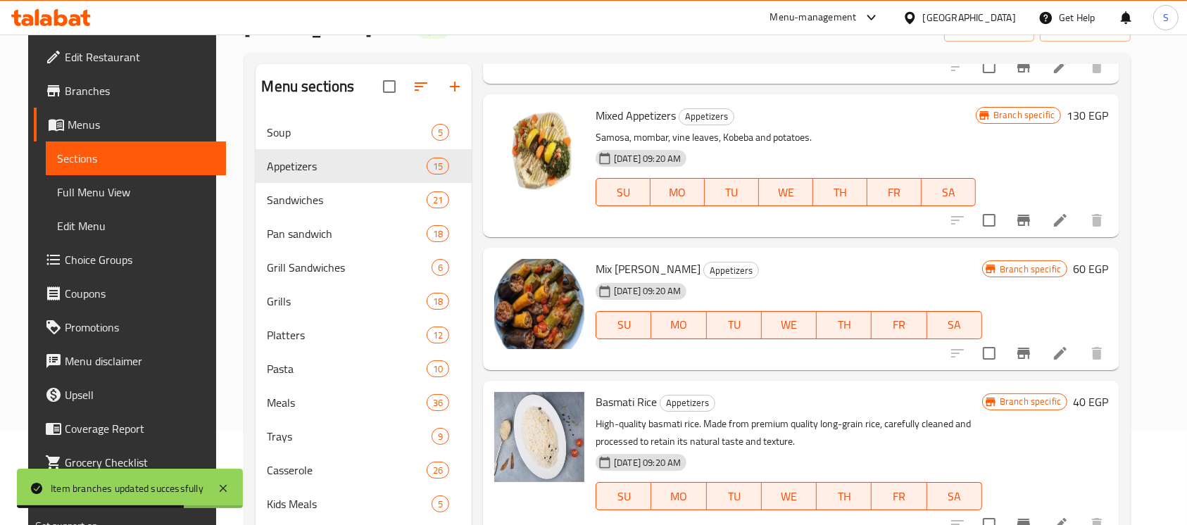
scroll to position [1032, 0]
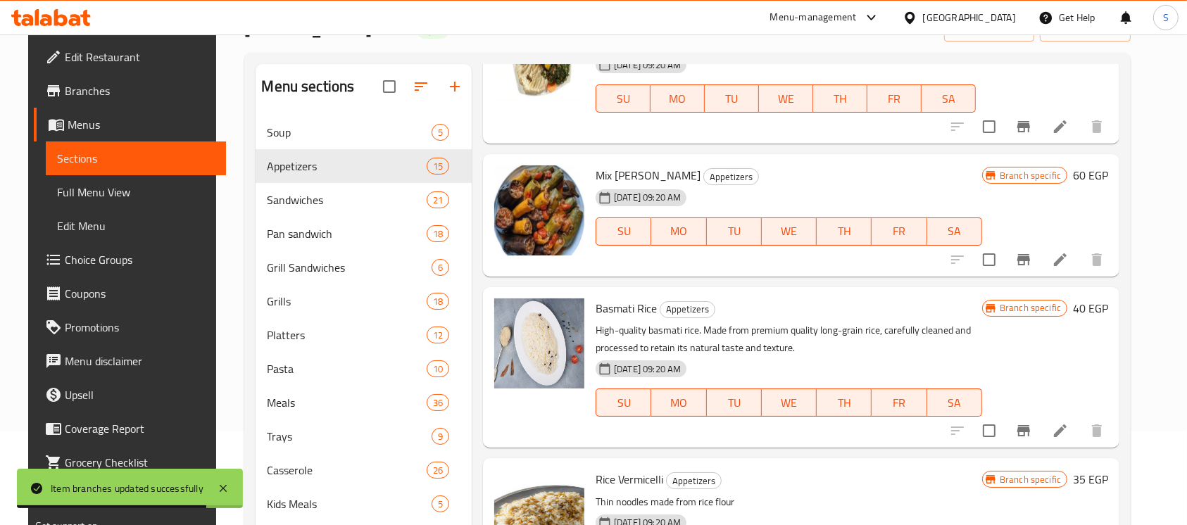
click at [1026, 418] on button "Branch-specific-item" at bounding box center [1024, 431] width 34 height 34
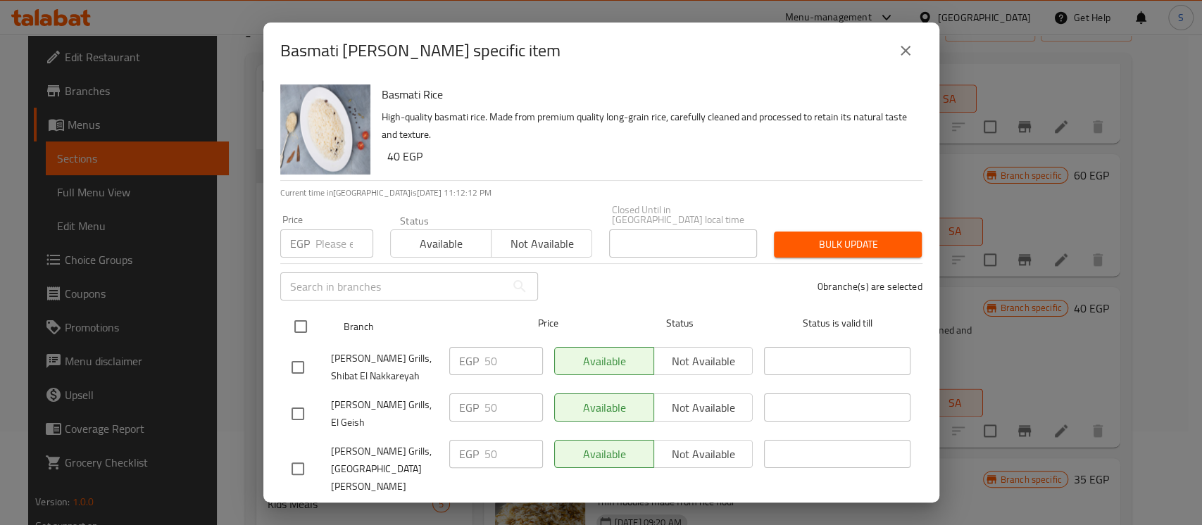
click at [303, 312] on input "checkbox" at bounding box center [301, 327] width 30 height 30
checkbox input "true"
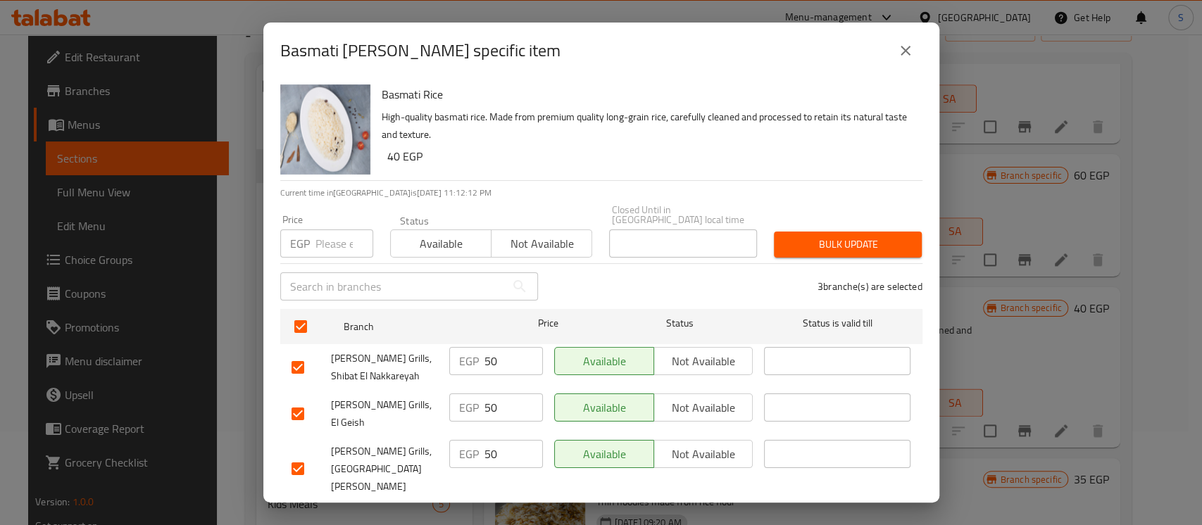
click at [332, 234] on input "number" at bounding box center [344, 244] width 58 height 28
type input "40"
click at [848, 236] on span "Bulk update" at bounding box center [847, 245] width 125 height 18
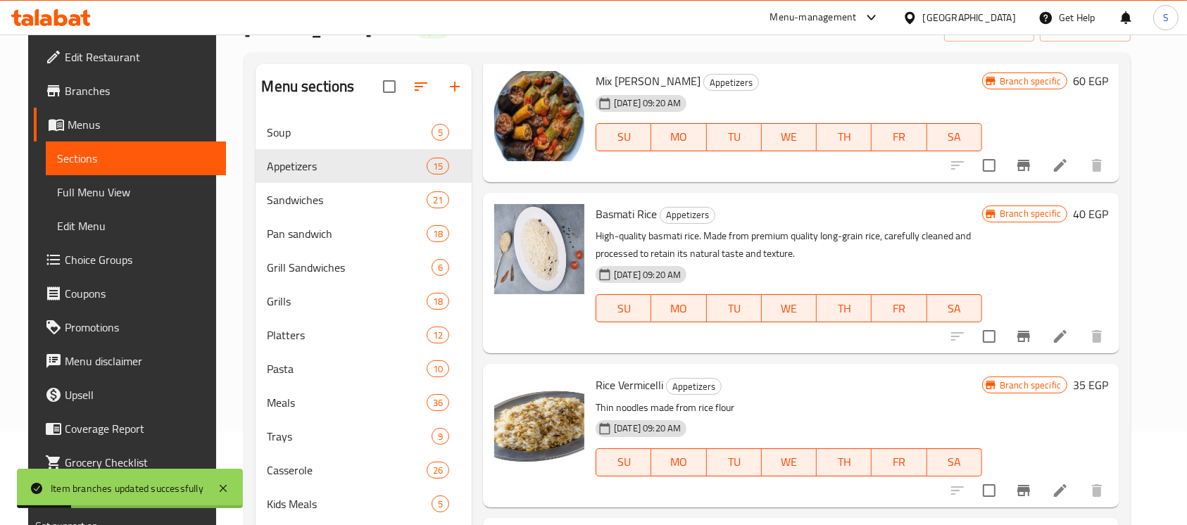
scroll to position [1220, 0]
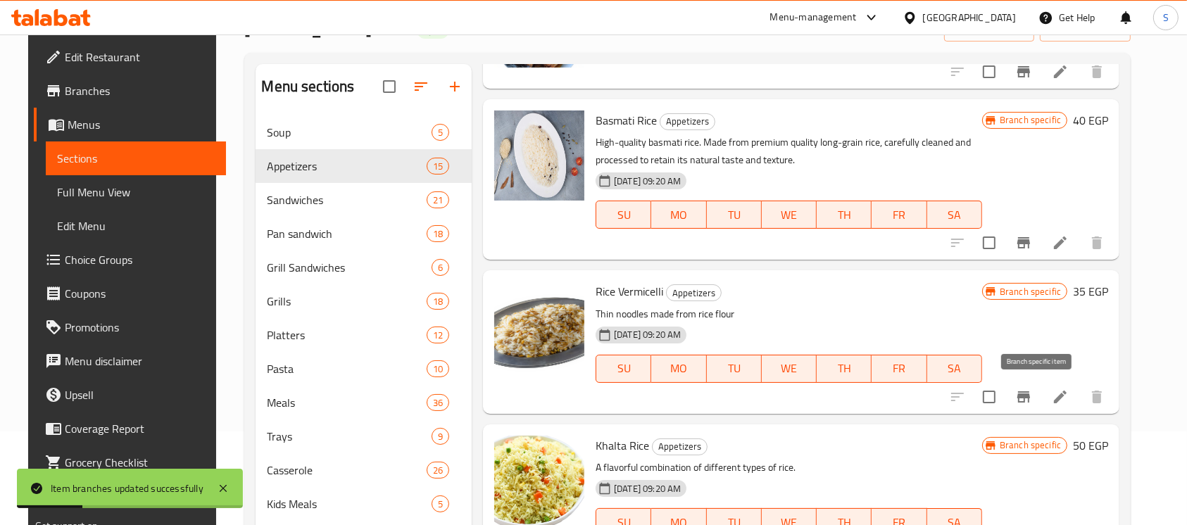
click at [1036, 412] on button "Branch-specific-item" at bounding box center [1024, 397] width 34 height 34
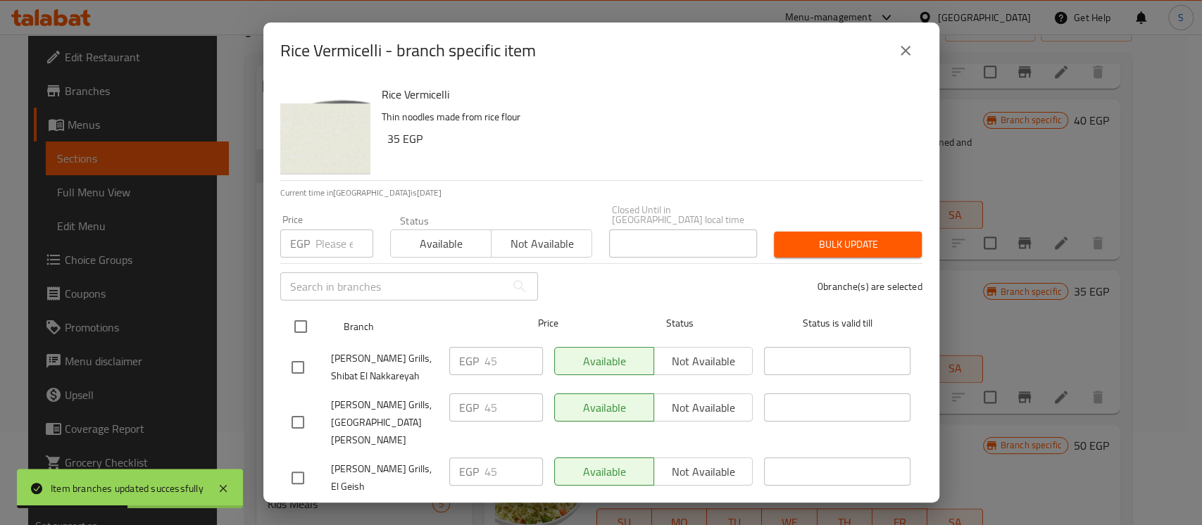
click at [298, 327] on input "checkbox" at bounding box center [301, 327] width 30 height 30
checkbox input "true"
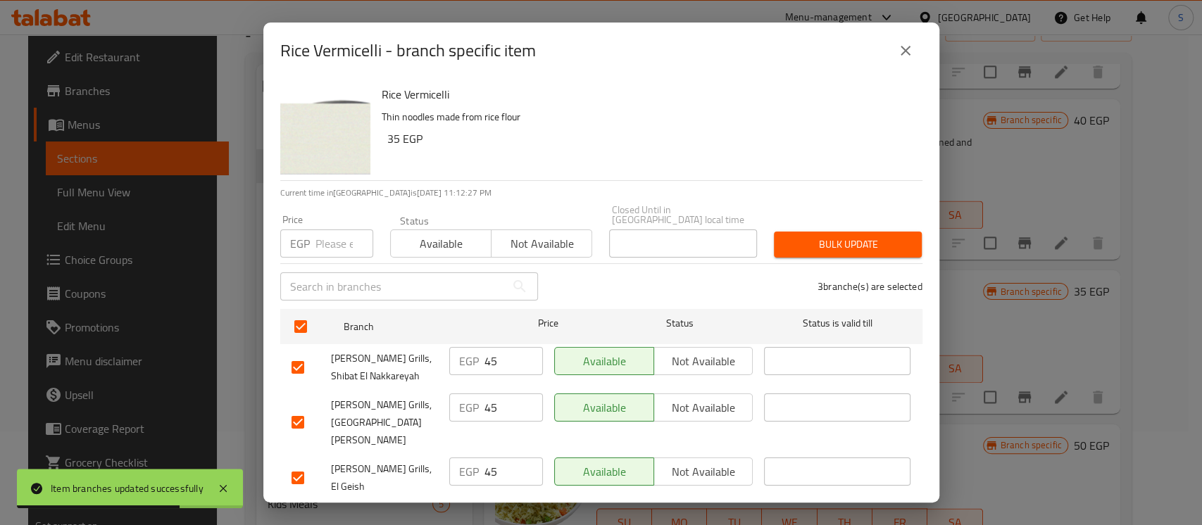
click at [319, 237] on input "number" at bounding box center [344, 244] width 58 height 28
type input "2"
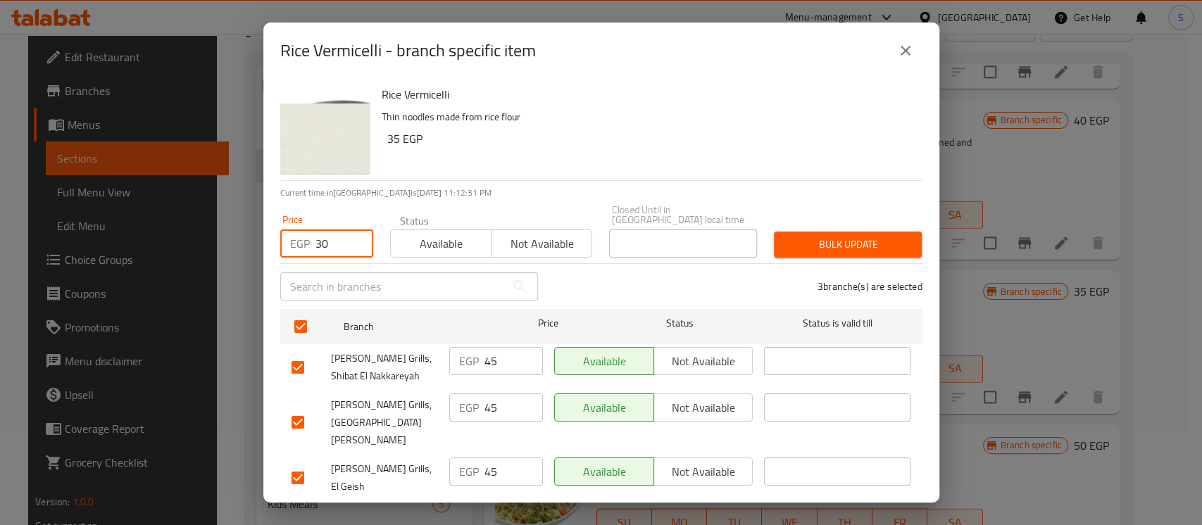
type input "30"
click at [805, 241] on span "Bulk update" at bounding box center [847, 245] width 125 height 18
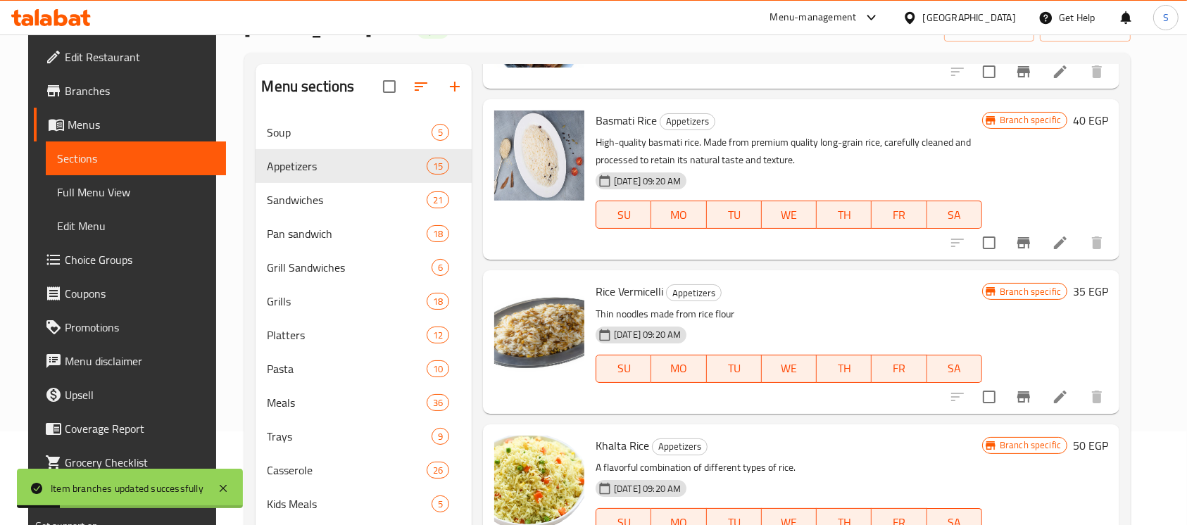
scroll to position [1408, 0]
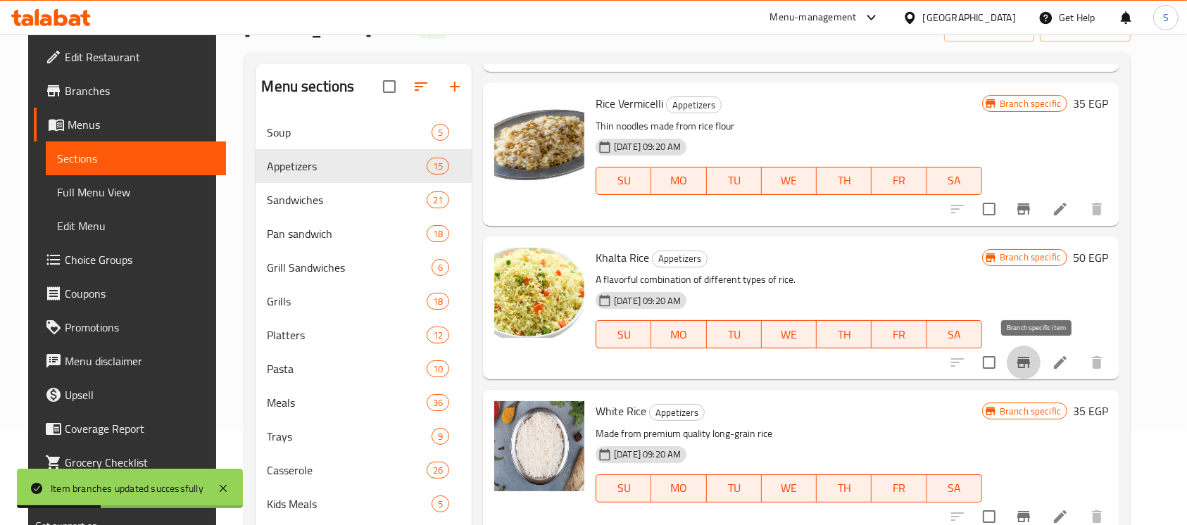
click at [1026, 365] on button "Branch-specific-item" at bounding box center [1024, 363] width 34 height 34
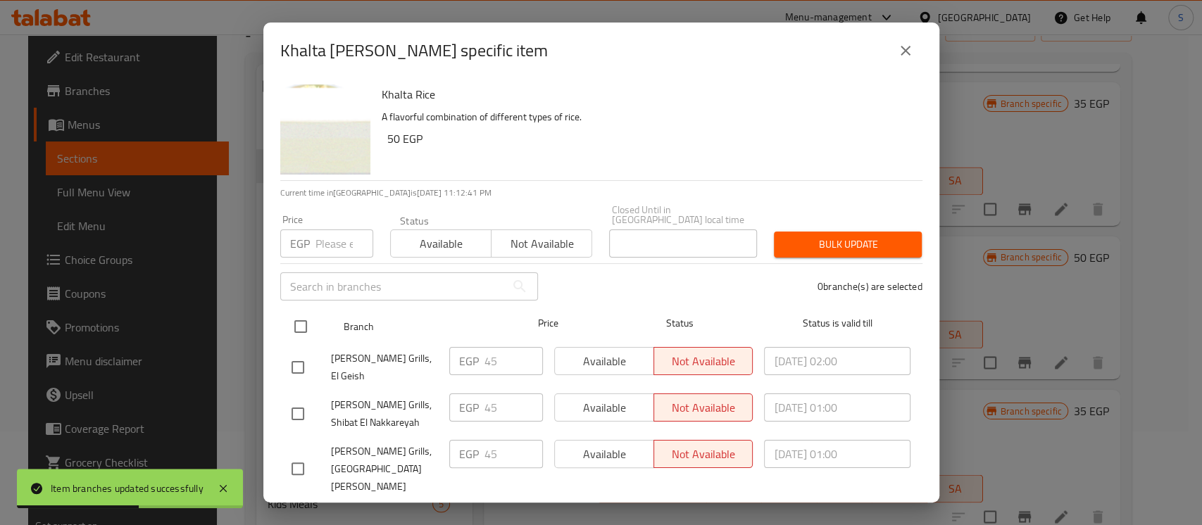
click at [304, 327] on input "checkbox" at bounding box center [301, 327] width 30 height 30
checkbox input "true"
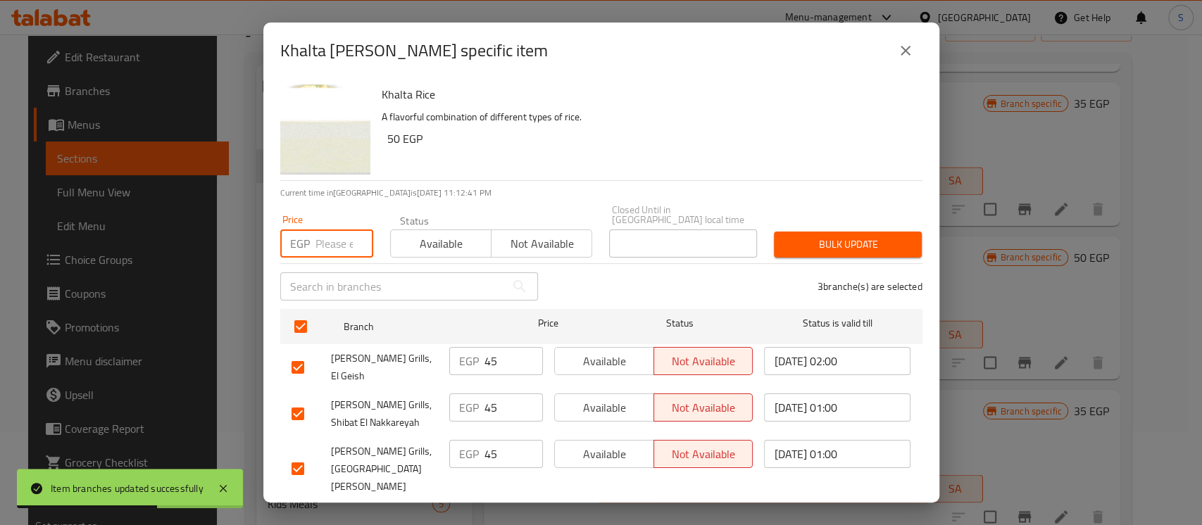
click at [325, 240] on input "number" at bounding box center [344, 244] width 58 height 28
type input "50"
click at [890, 232] on button "Bulk update" at bounding box center [848, 245] width 148 height 26
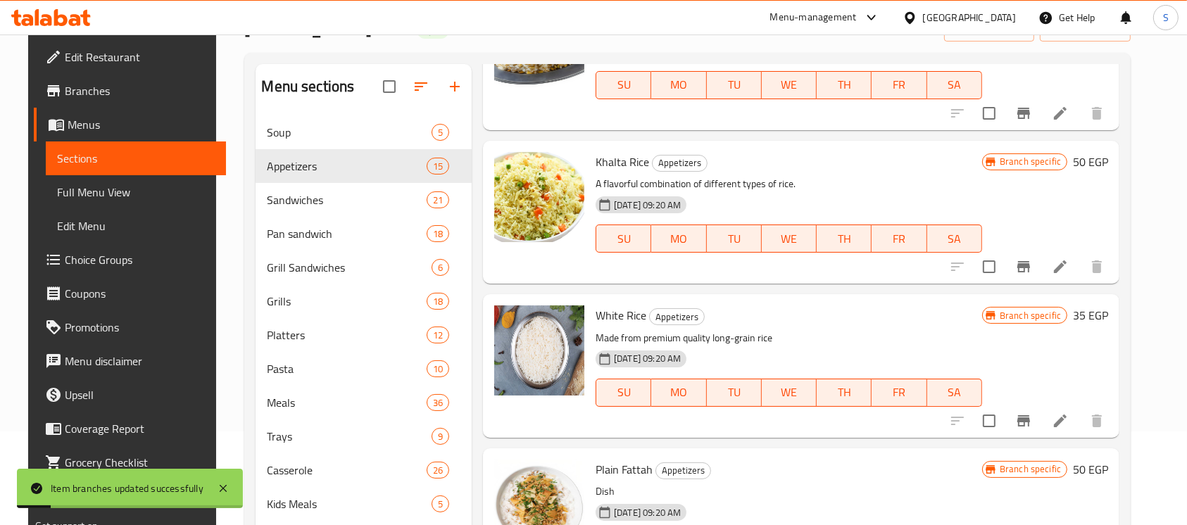
scroll to position [1595, 0]
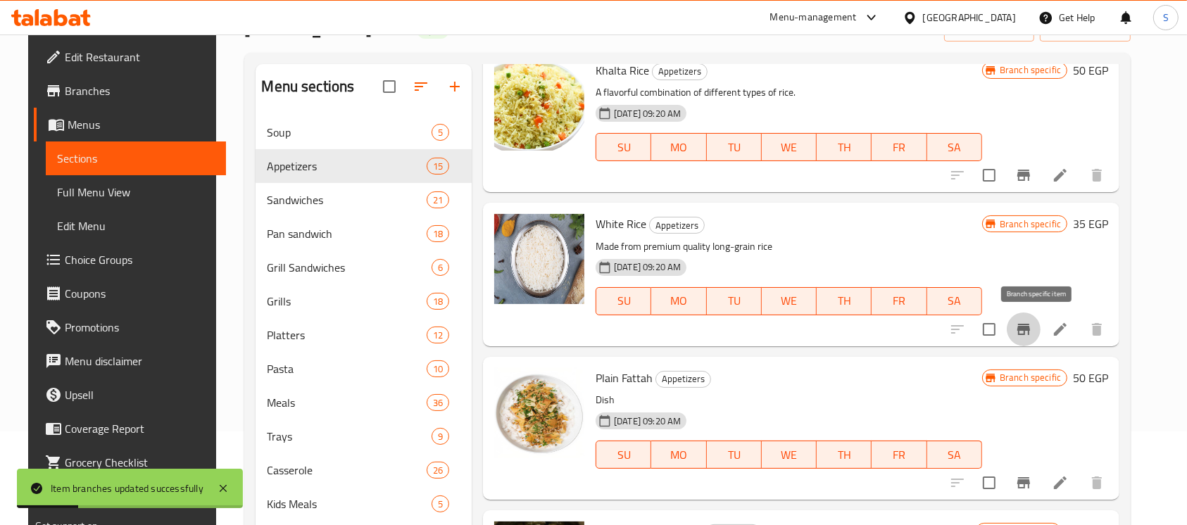
click at [1032, 324] on icon "Branch-specific-item" at bounding box center [1023, 329] width 17 height 17
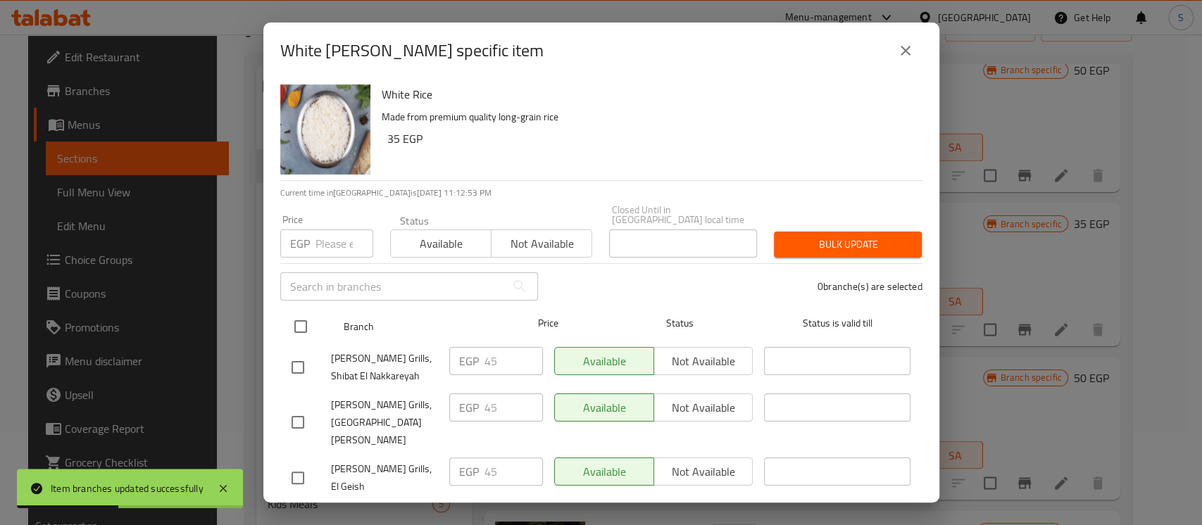
click at [309, 312] on input "checkbox" at bounding box center [301, 327] width 30 height 30
checkbox input "true"
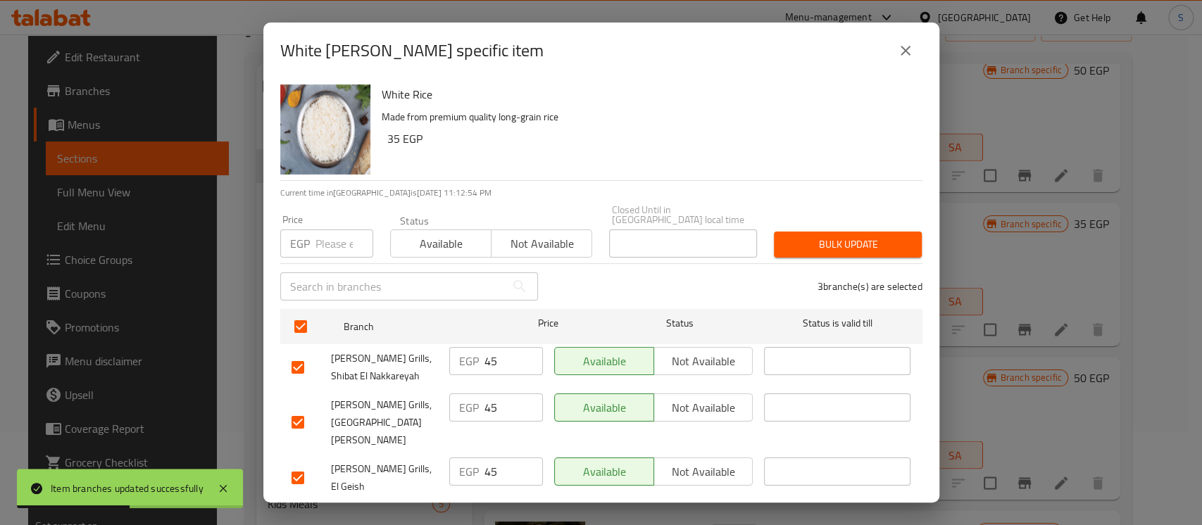
click at [332, 215] on div "Price EGP Price" at bounding box center [326, 236] width 93 height 43
click at [333, 230] on input "number" at bounding box center [344, 244] width 58 height 28
type input "30"
click at [803, 239] on span "Bulk update" at bounding box center [847, 245] width 125 height 18
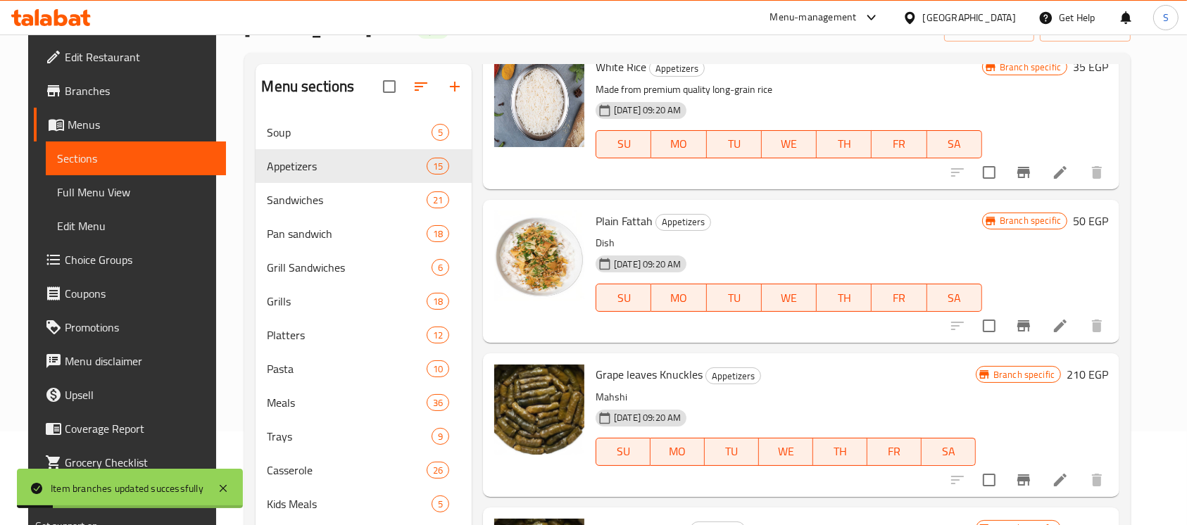
scroll to position [1754, 0]
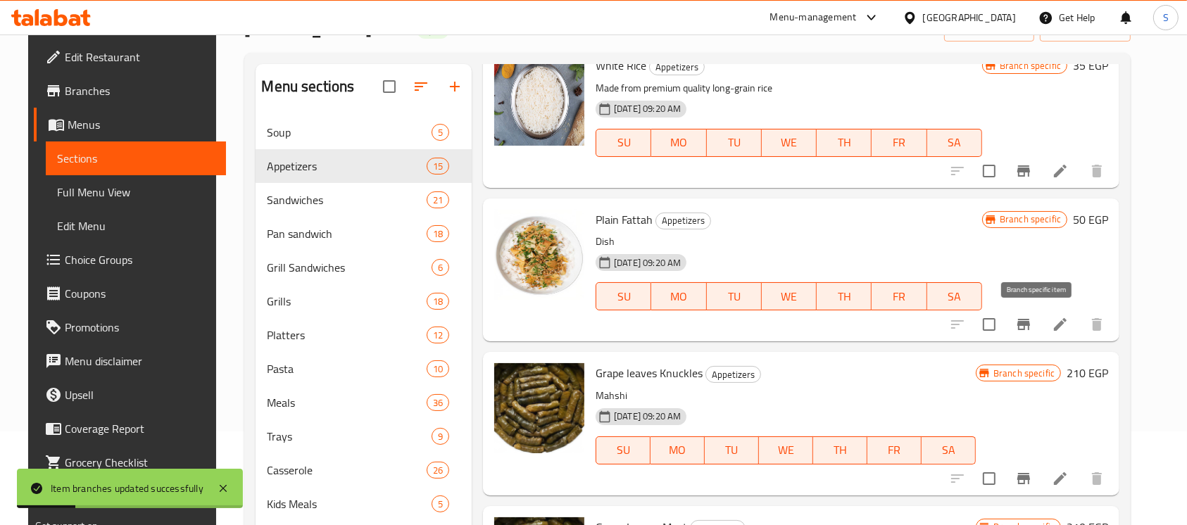
click at [1032, 320] on icon "Branch-specific-item" at bounding box center [1023, 324] width 17 height 17
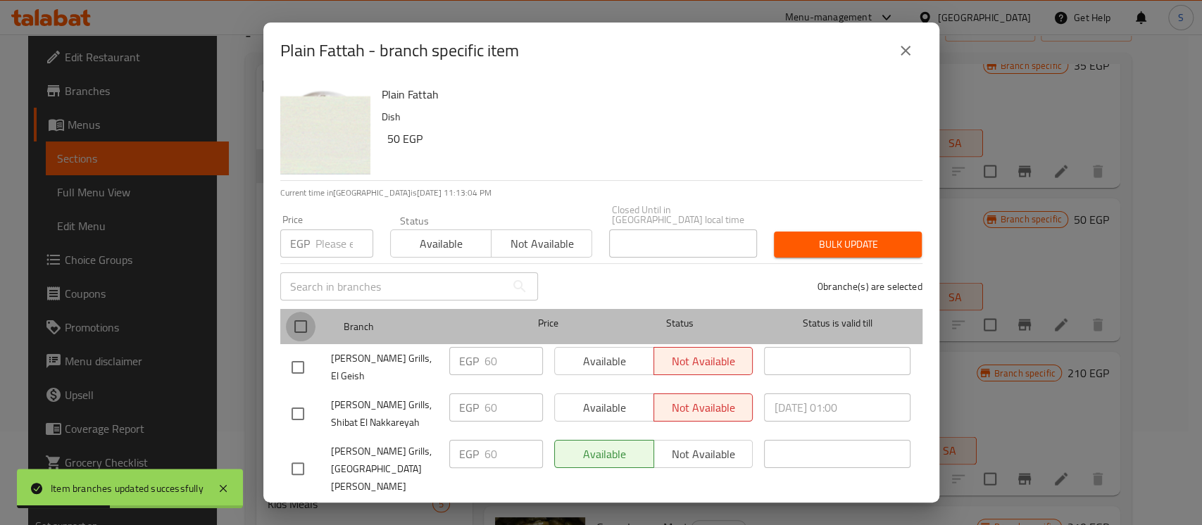
drag, startPoint x: 296, startPoint y: 320, endPoint x: 338, endPoint y: 233, distance: 96.3
click at [296, 320] on input "checkbox" at bounding box center [301, 327] width 30 height 30
checkbox input "true"
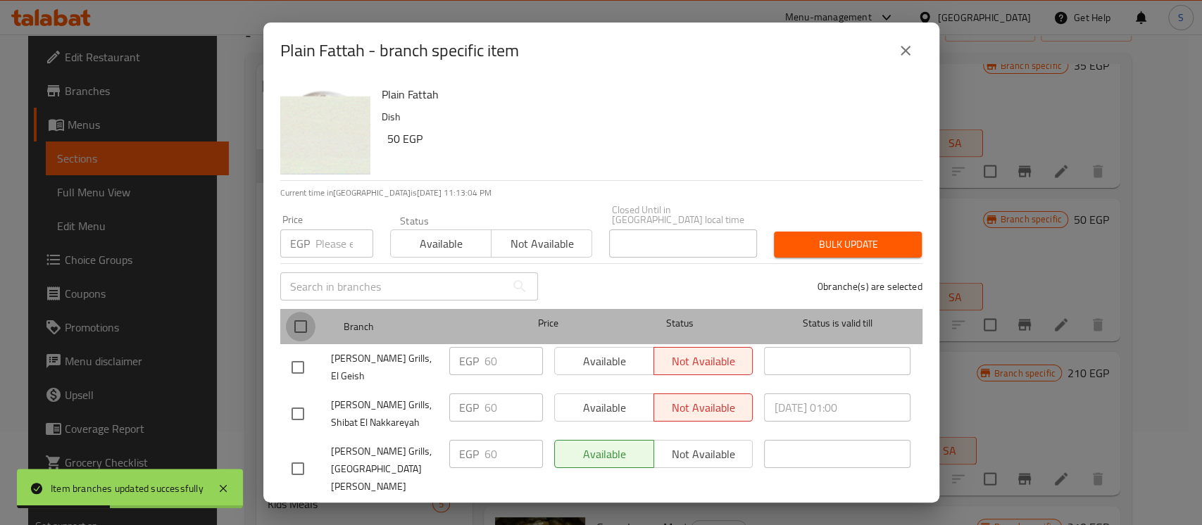
checkbox input "true"
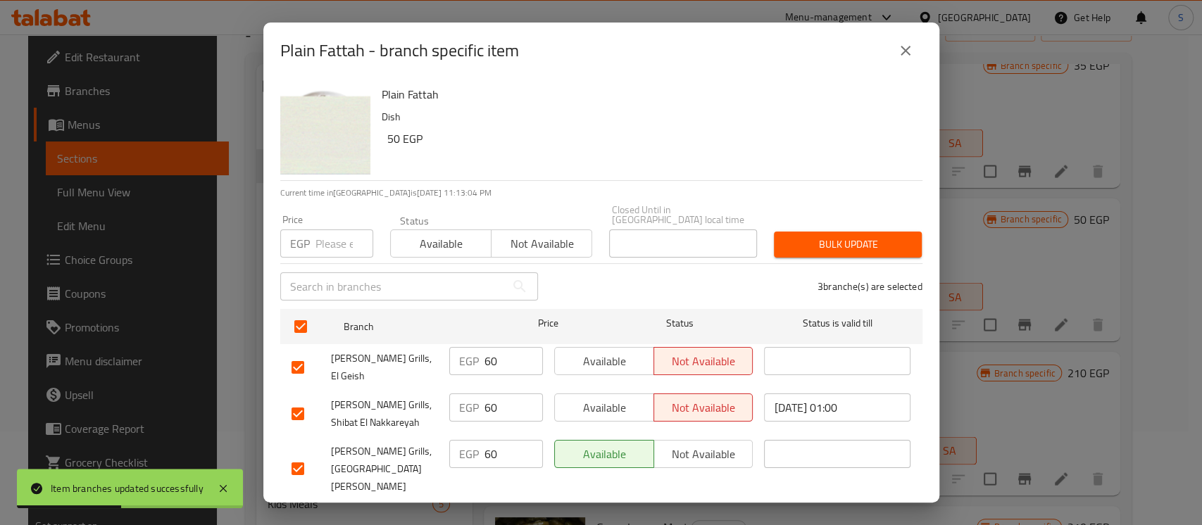
click at [334, 239] on input "number" at bounding box center [344, 244] width 58 height 28
type input "50"
click at [812, 239] on span "Bulk update" at bounding box center [847, 245] width 125 height 18
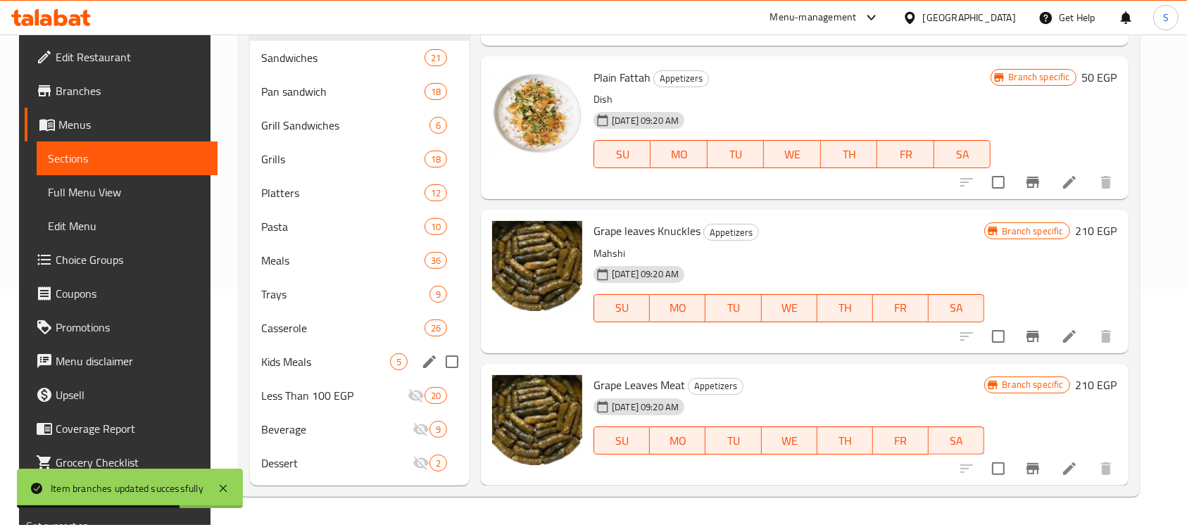
scroll to position [0, 0]
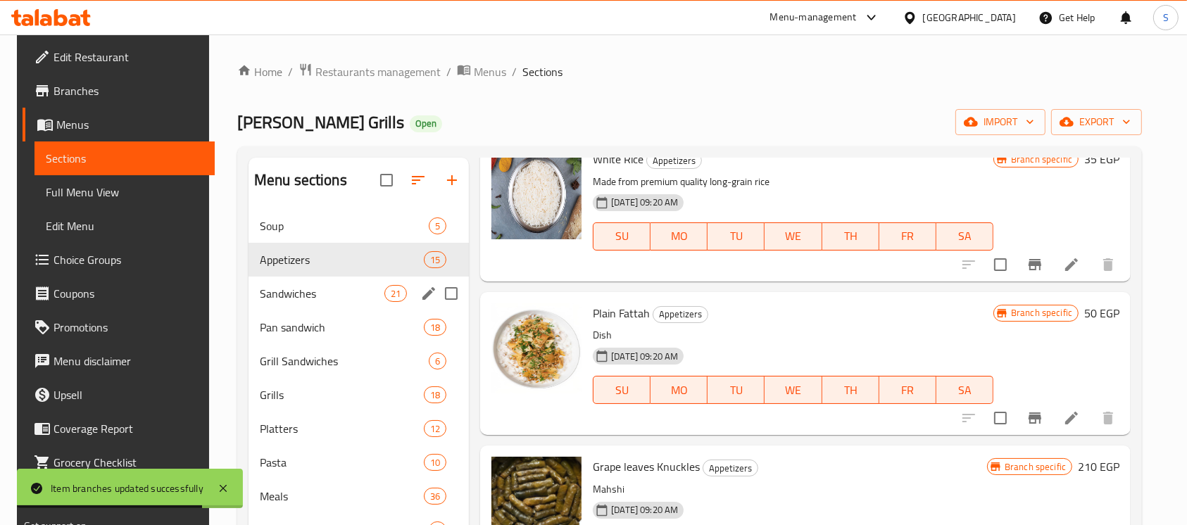
click at [265, 290] on span "Sandwiches" at bounding box center [322, 293] width 125 height 17
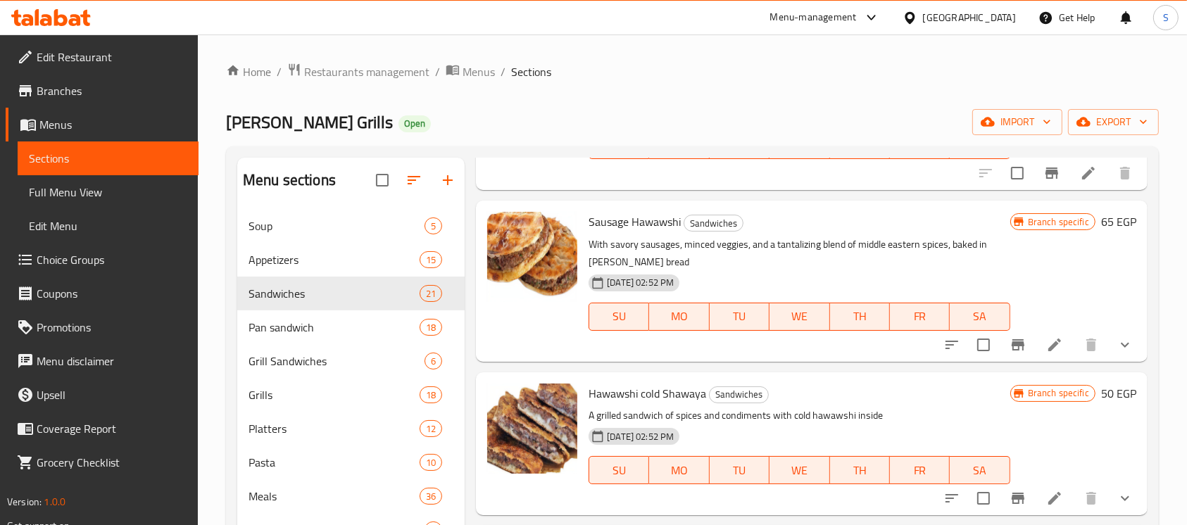
scroll to position [627, 0]
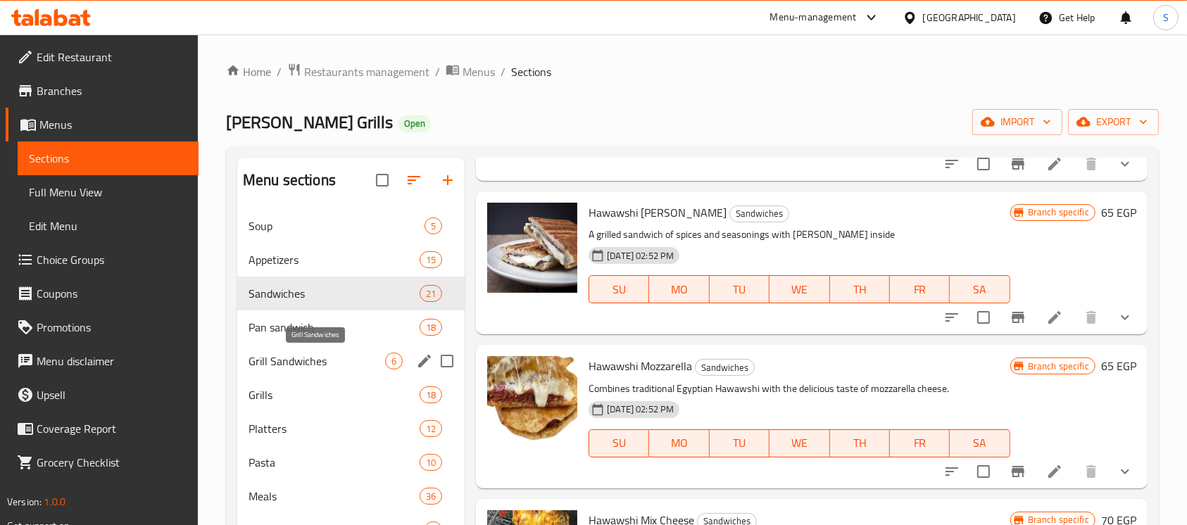
click at [299, 362] on span "Grill Sandwiches" at bounding box center [317, 361] width 137 height 17
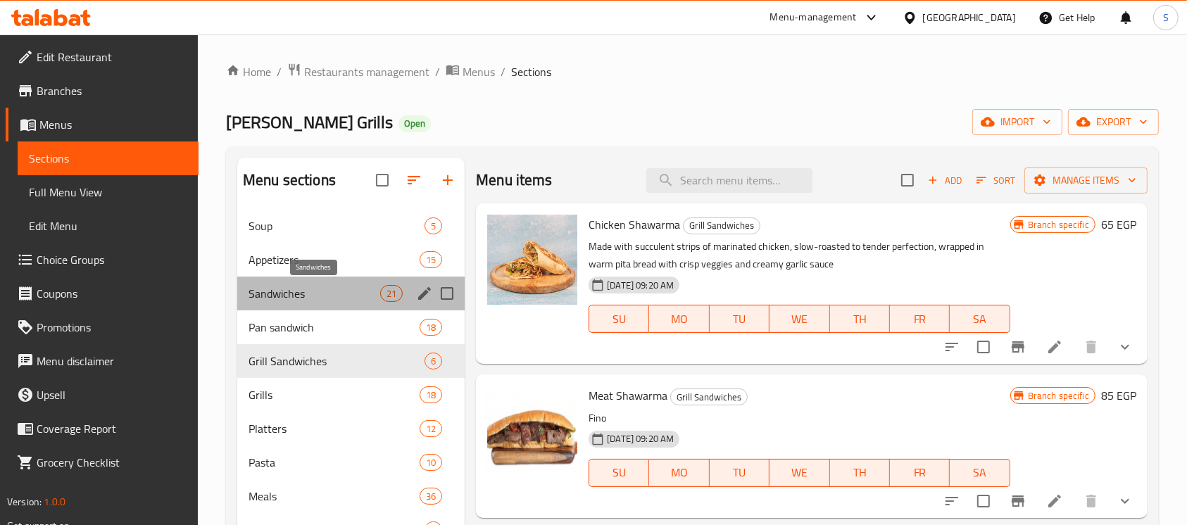
click at [303, 294] on span "Sandwiches" at bounding box center [315, 293] width 132 height 17
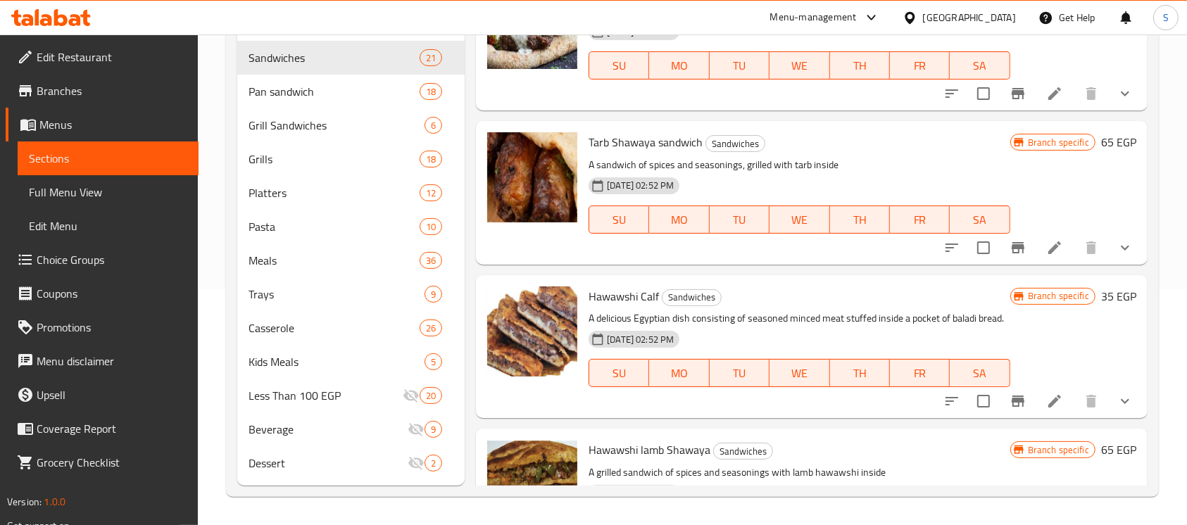
scroll to position [48, 0]
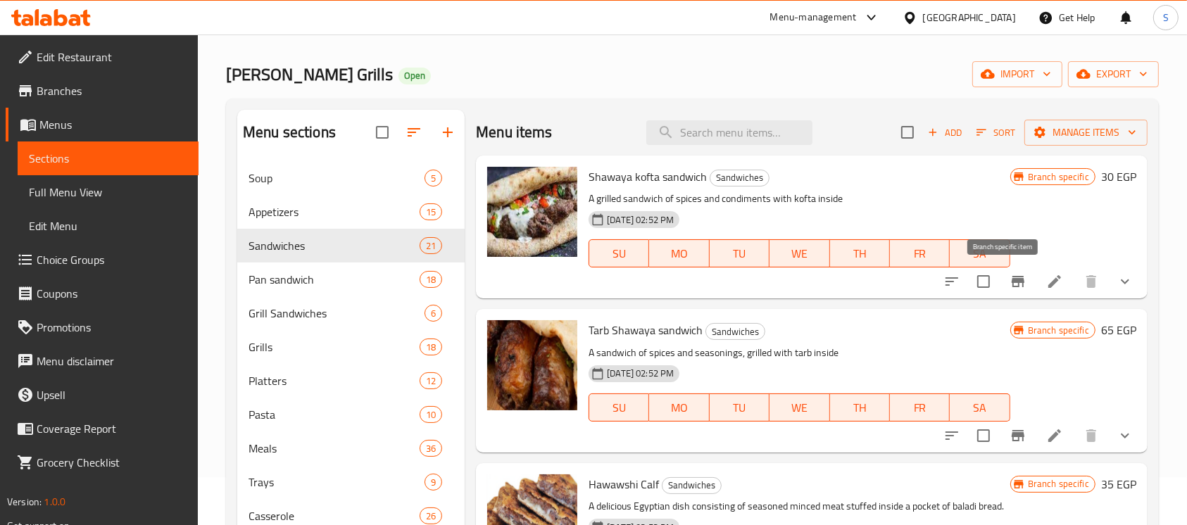
click at [1010, 278] on icon "Branch-specific-item" at bounding box center [1018, 281] width 17 height 17
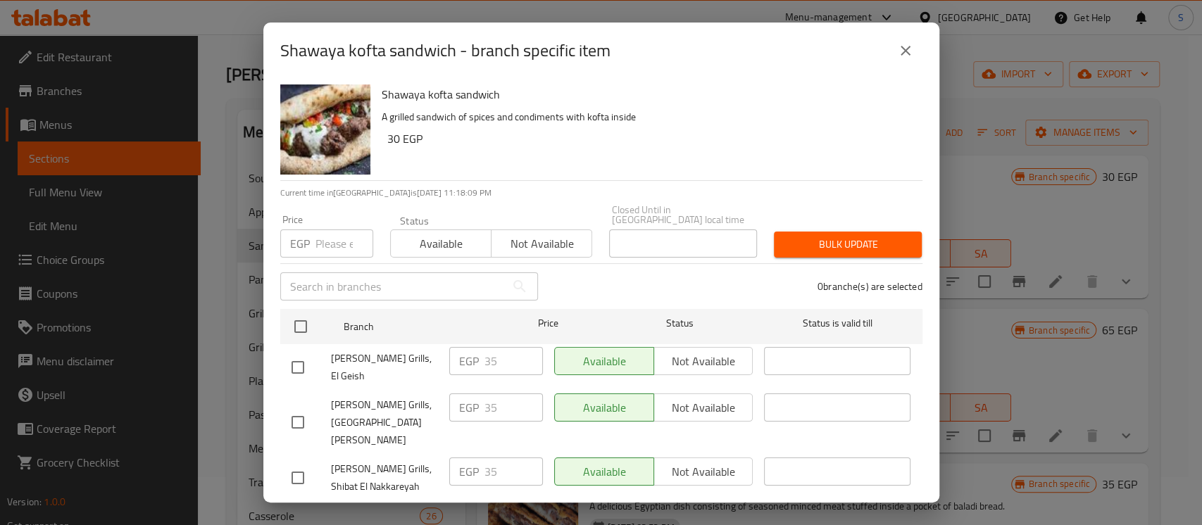
click at [910, 59] on icon "close" at bounding box center [905, 50] width 17 height 17
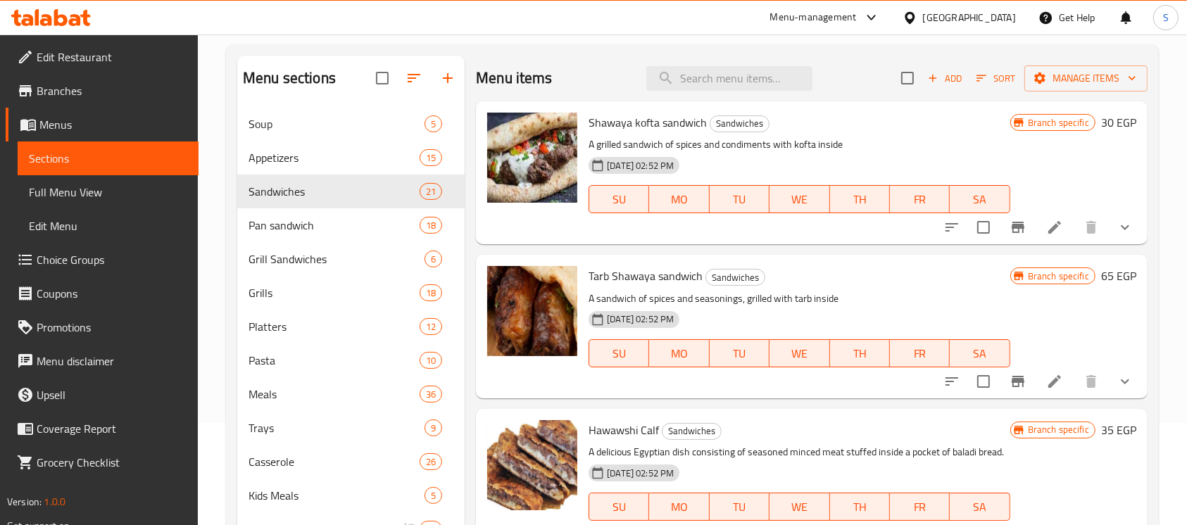
scroll to position [0, 0]
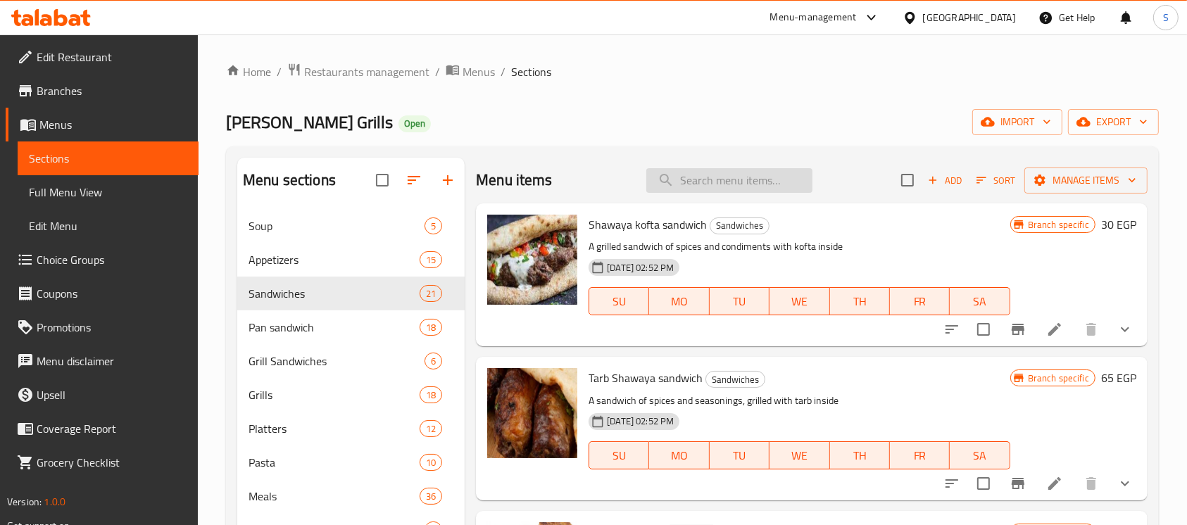
click at [679, 177] on input "search" at bounding box center [729, 180] width 166 height 25
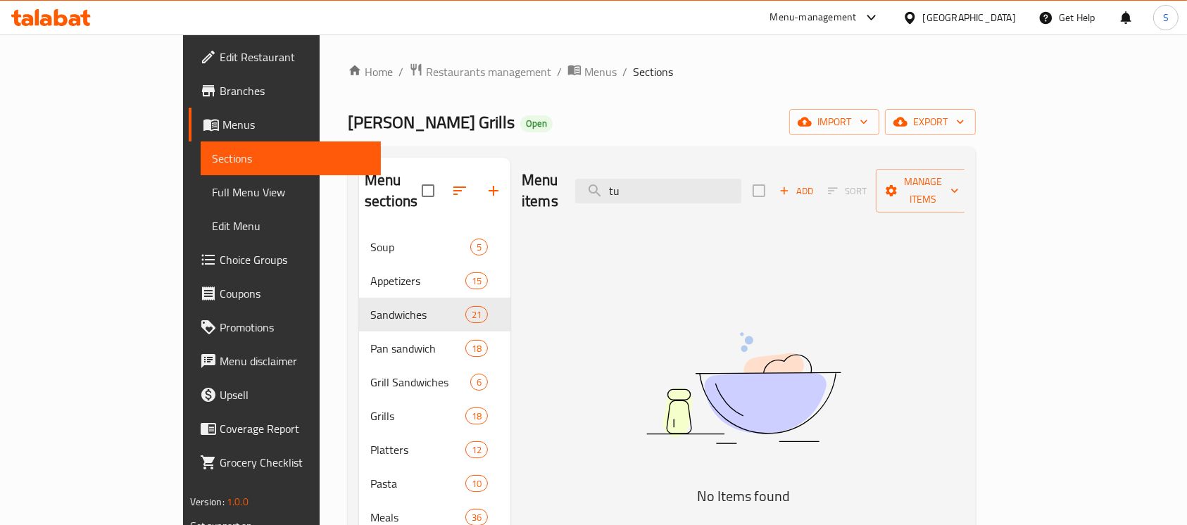
type input "t"
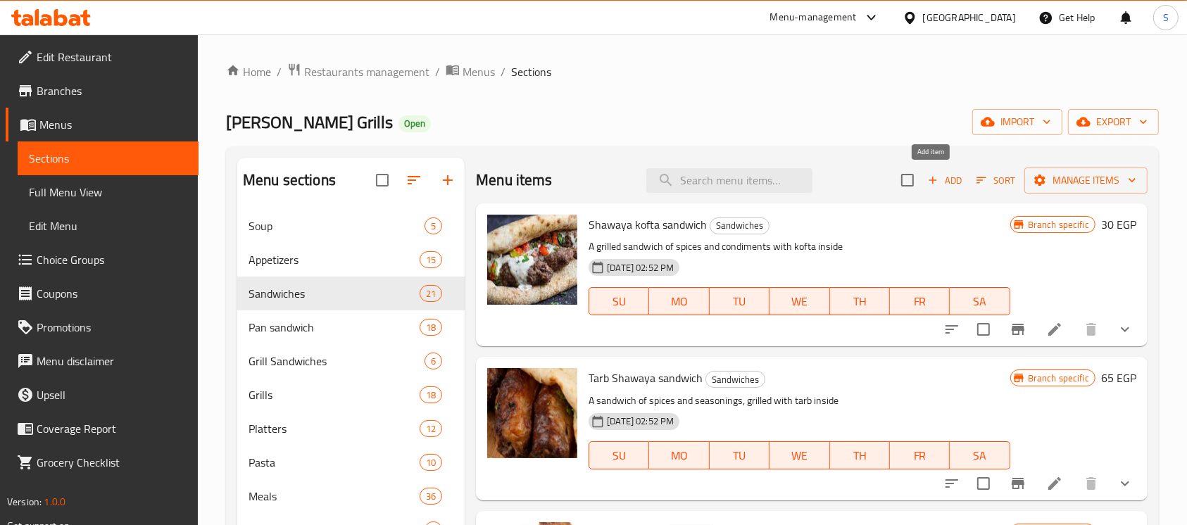
click at [929, 184] on span "Add" at bounding box center [945, 180] width 38 height 16
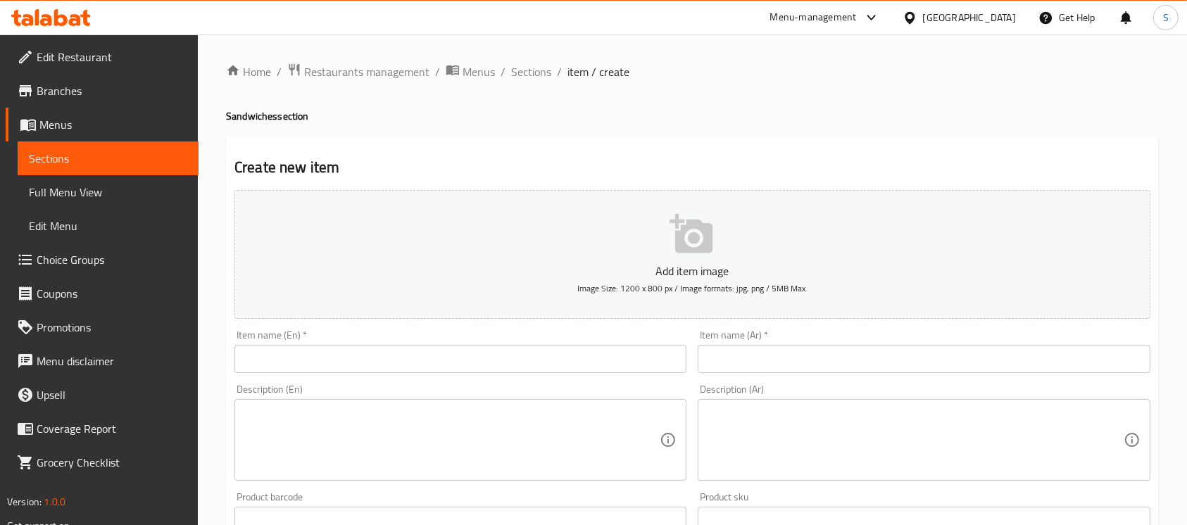
click at [505, 365] on input "text" at bounding box center [460, 359] width 452 height 28
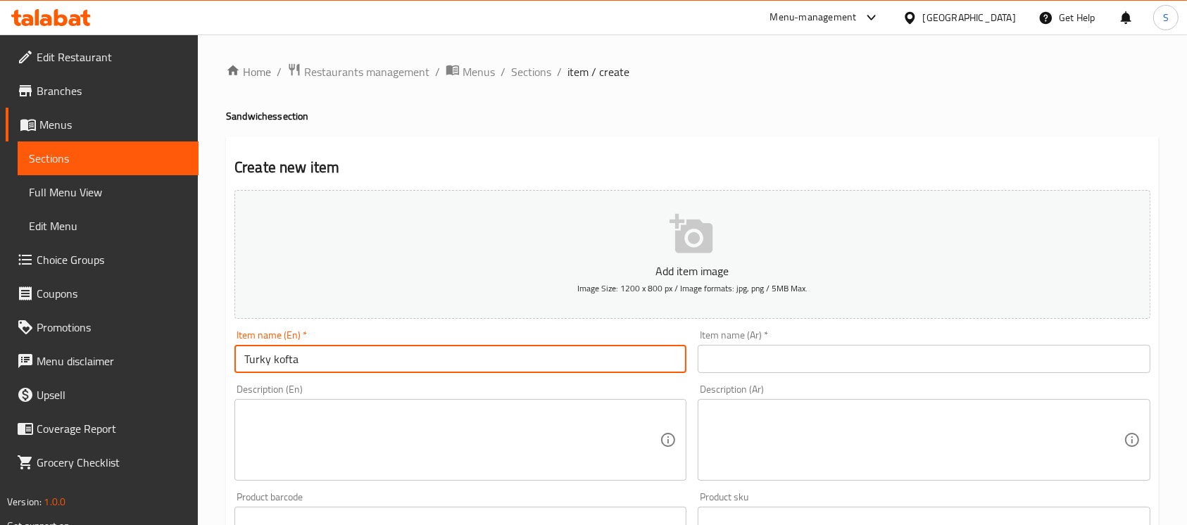
click at [289, 359] on input "Turky kofta" at bounding box center [460, 359] width 452 height 28
click at [375, 371] on input "Turky kofta" at bounding box center [460, 359] width 452 height 28
click at [274, 362] on input "Turky kofta" at bounding box center [460, 359] width 452 height 28
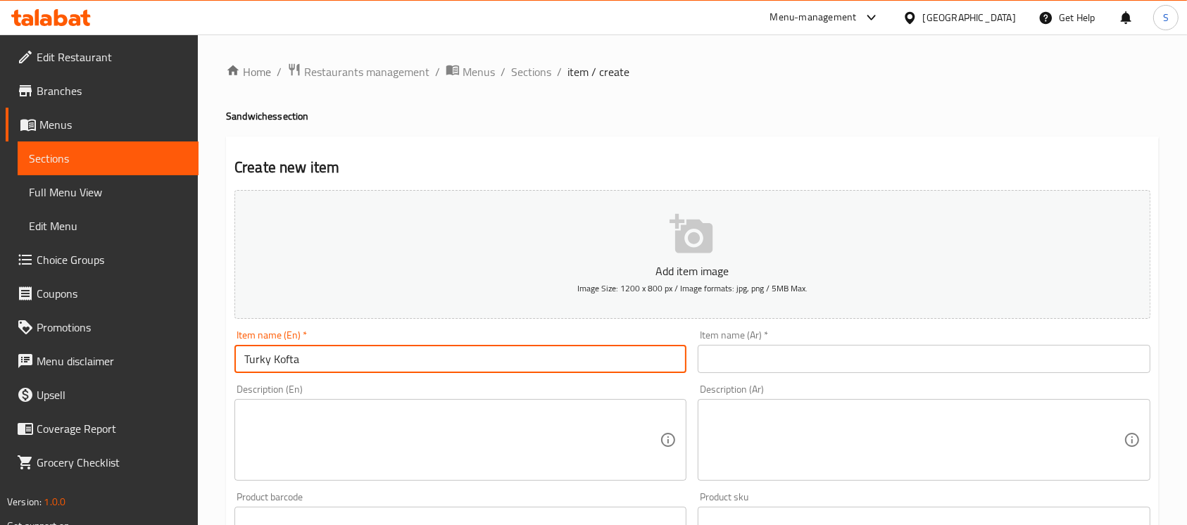
type input "Turky Kofta"
click at [983, 367] on input "text" at bounding box center [924, 359] width 452 height 28
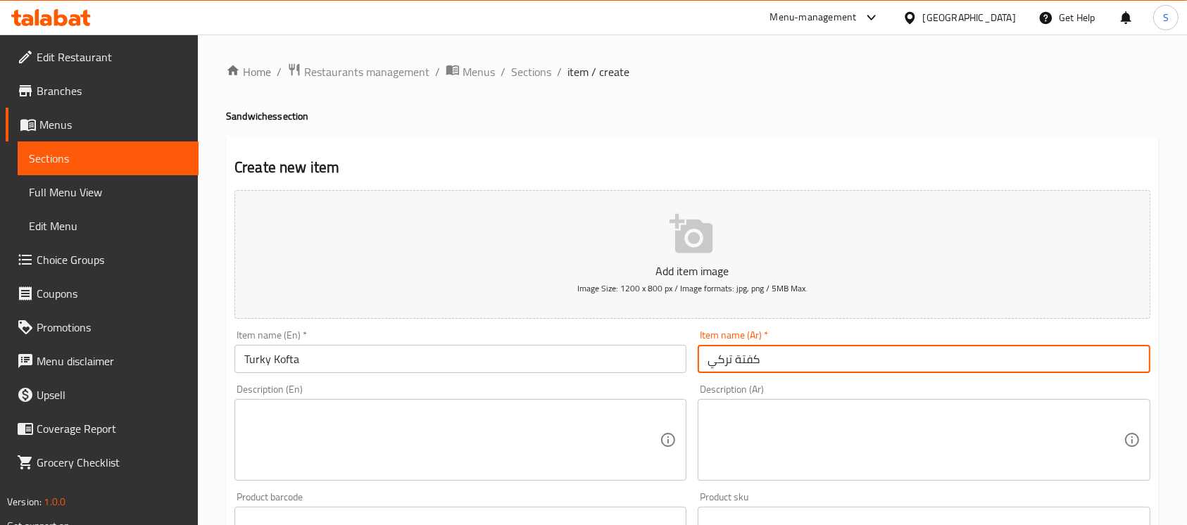
type input "كفتة تركي"
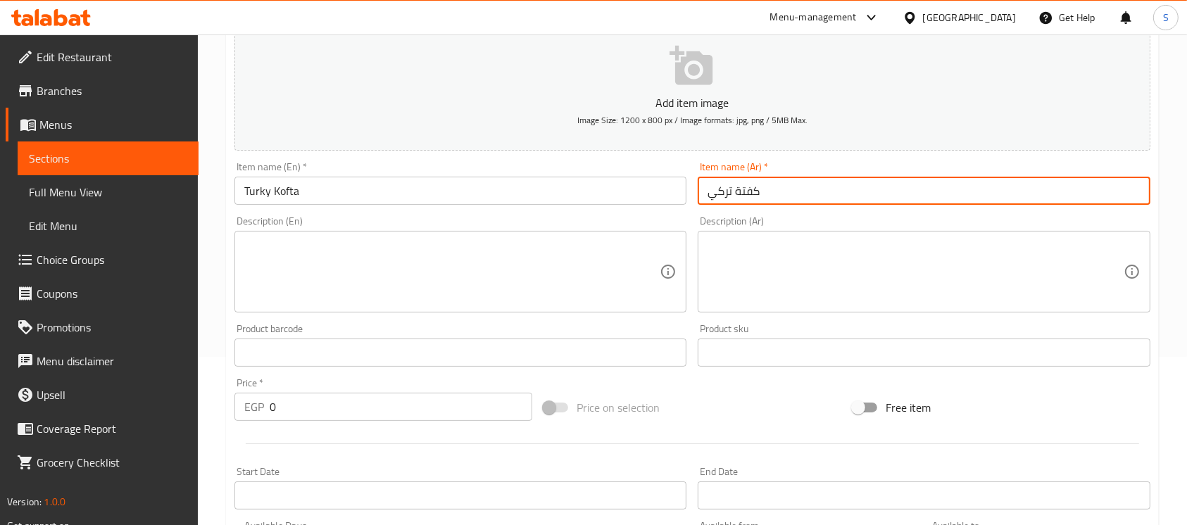
scroll to position [187, 0]
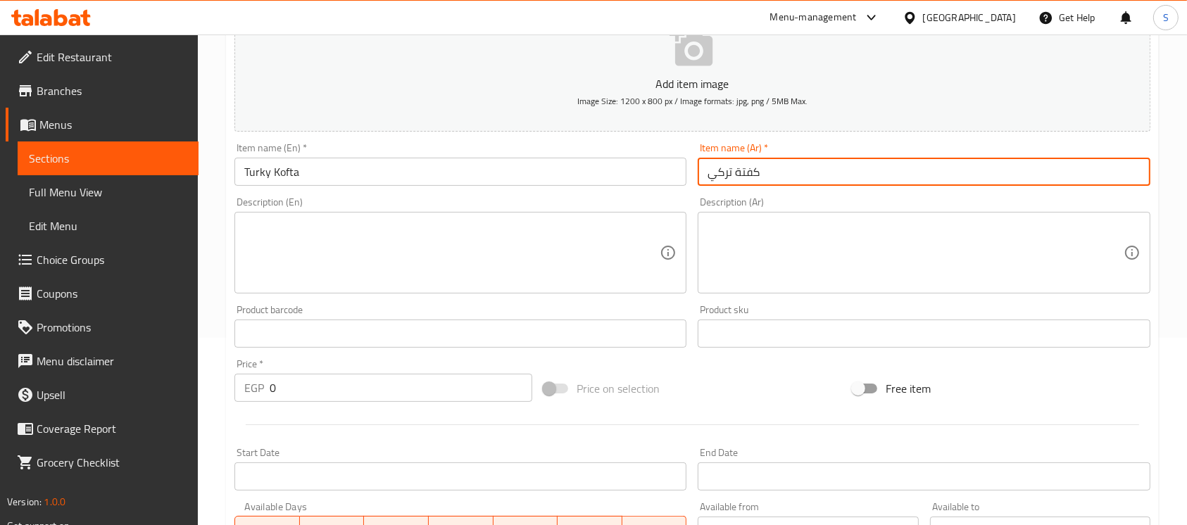
click at [400, 386] on input "0" at bounding box center [401, 388] width 263 height 28
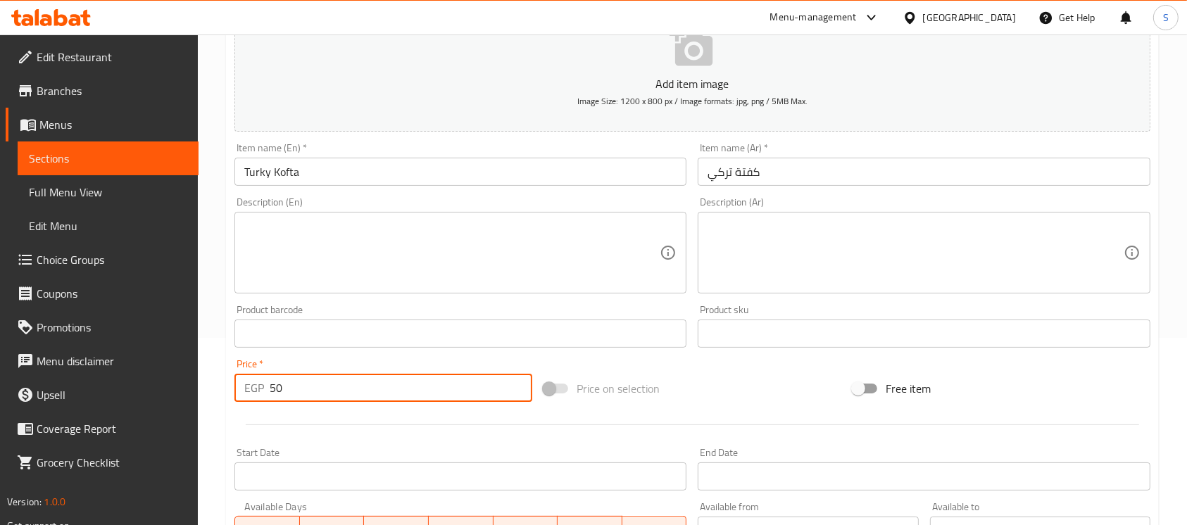
type input "50"
click at [705, 391] on div "Price on selection" at bounding box center [692, 389] width 309 height 38
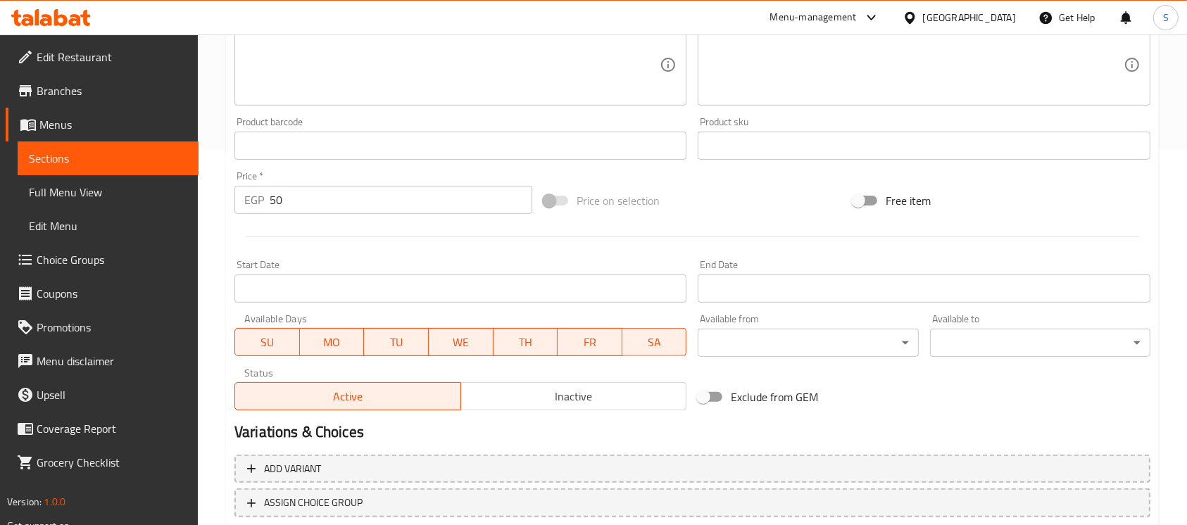
scroll to position [282, 0]
